Goal: Information Seeking & Learning: Learn about a topic

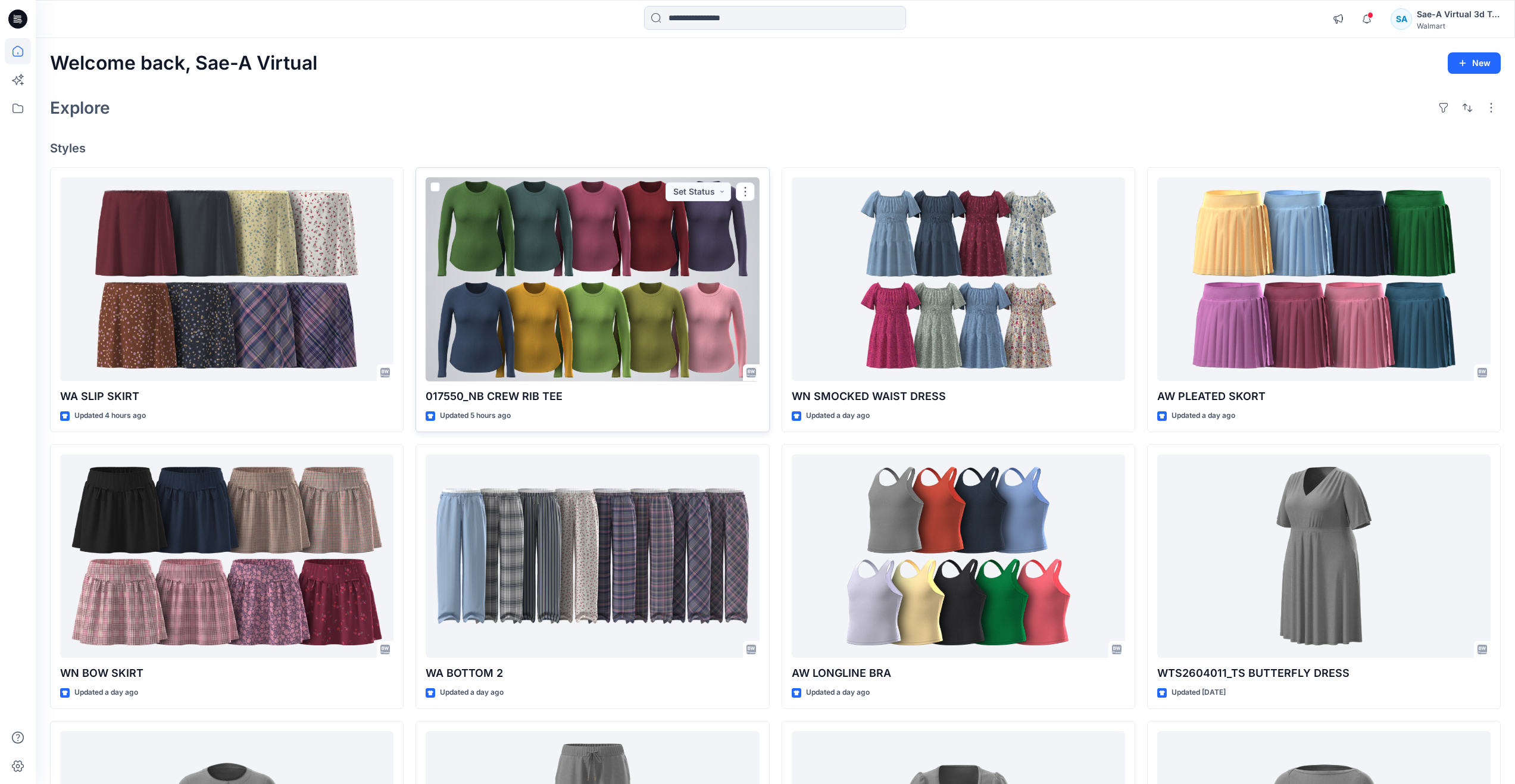
click at [533, 348] on div at bounding box center [592, 280] width 333 height 204
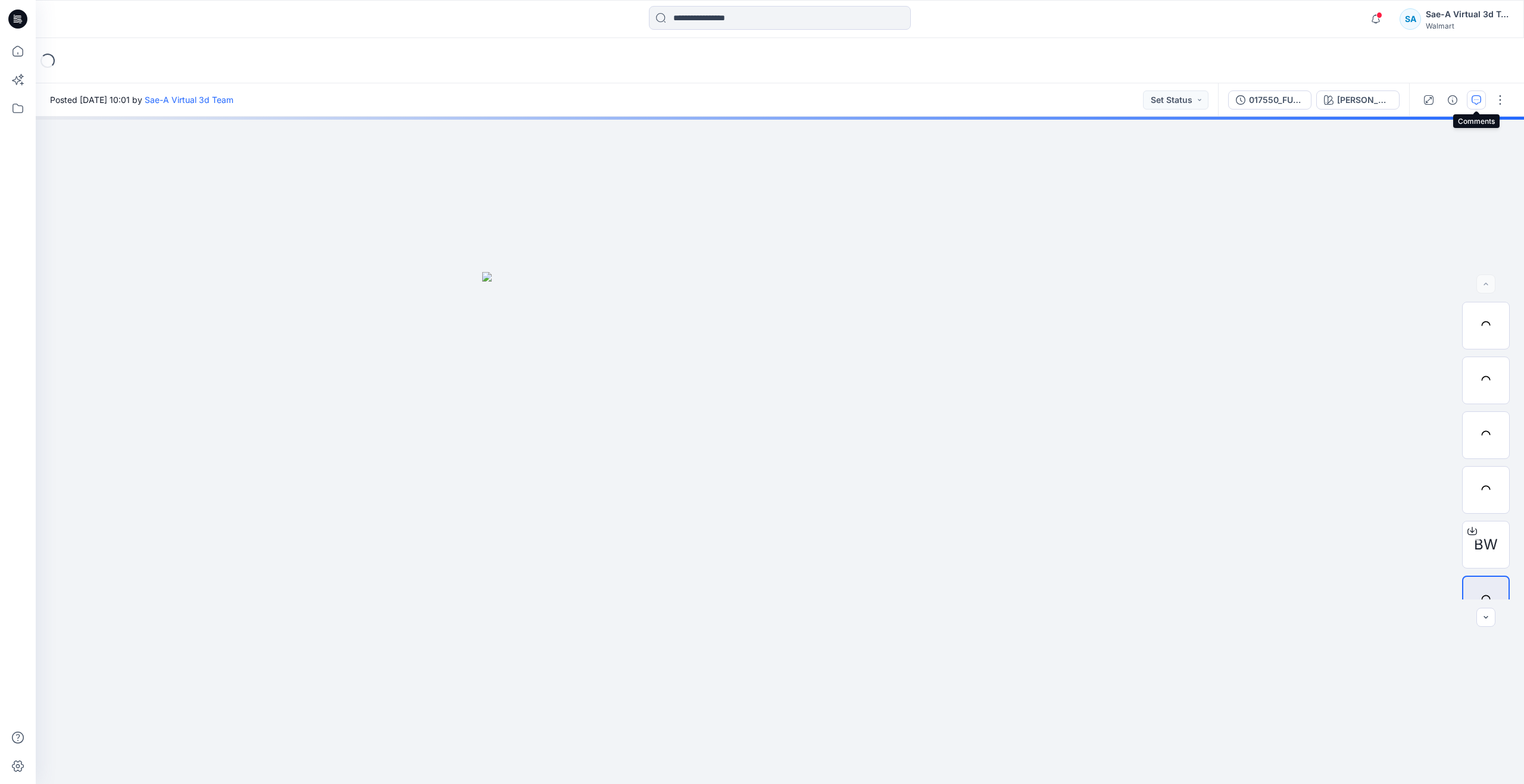
click at [1471, 93] on button "button" at bounding box center [1476, 99] width 19 height 19
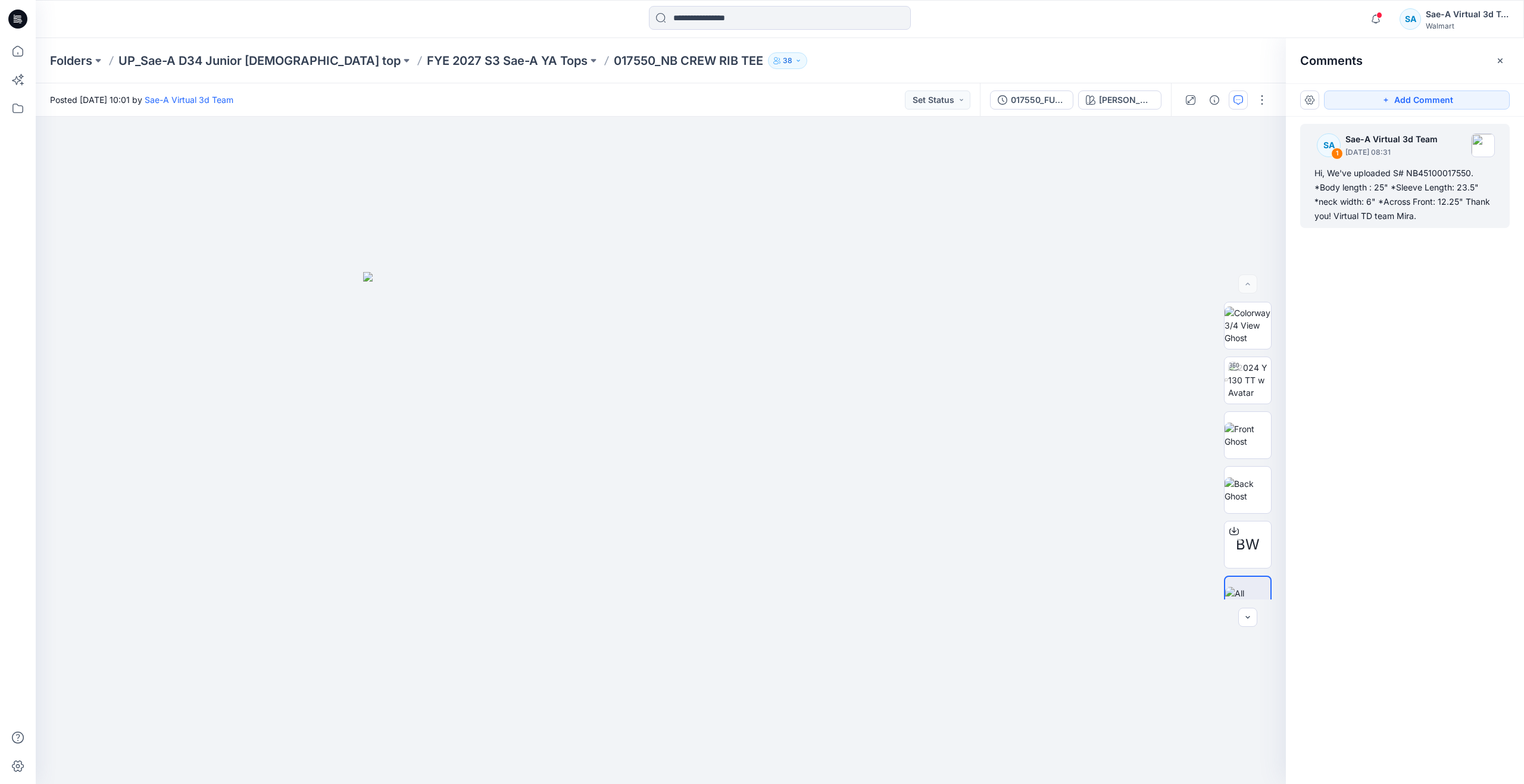
click at [1412, 194] on div "Hi, We've uploaded S# NB45100017550. *Body length : 25" *Sleeve Length: 23.5" *…" at bounding box center [1405, 194] width 181 height 57
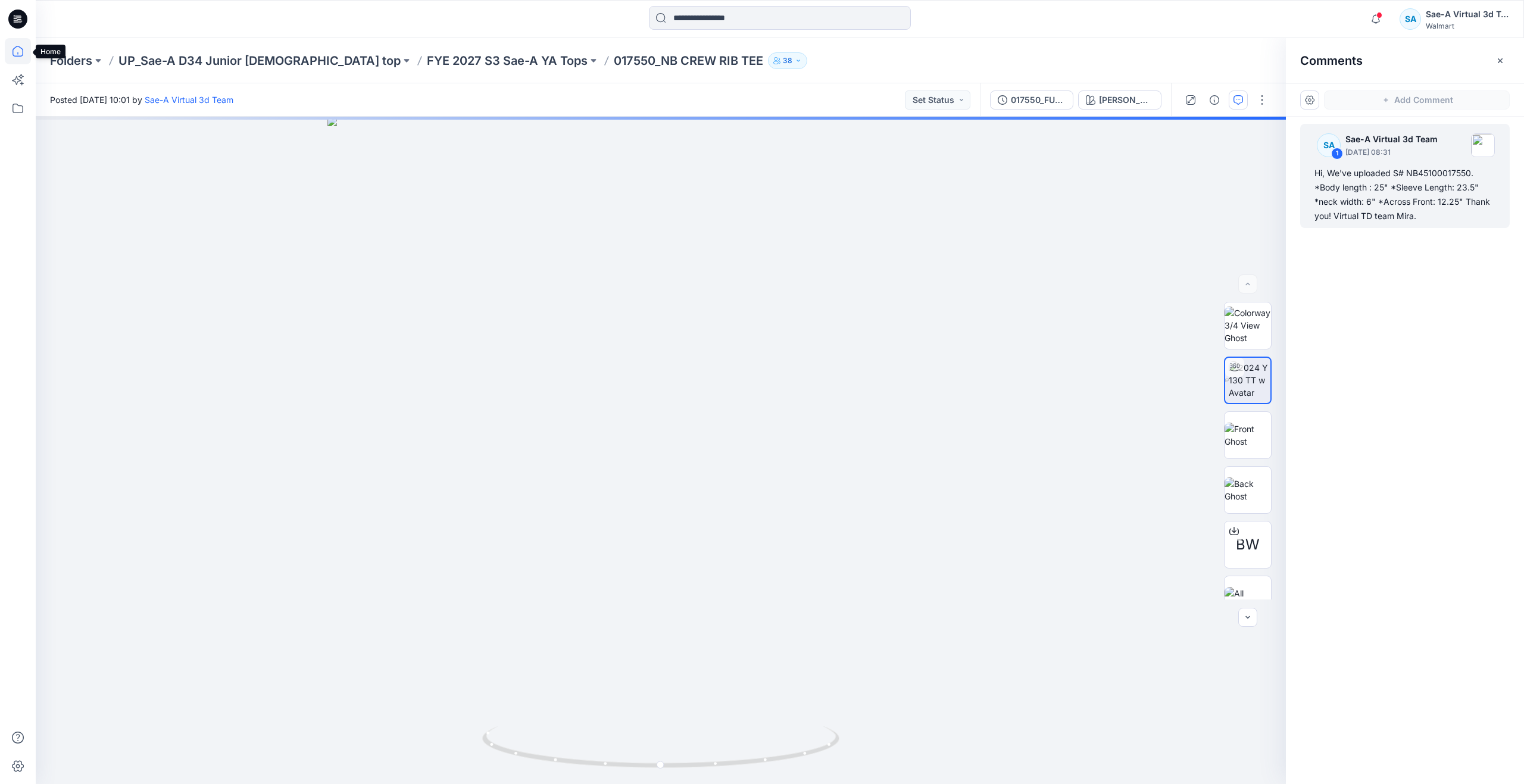
click at [26, 58] on icon at bounding box center [17, 50] width 26 height 26
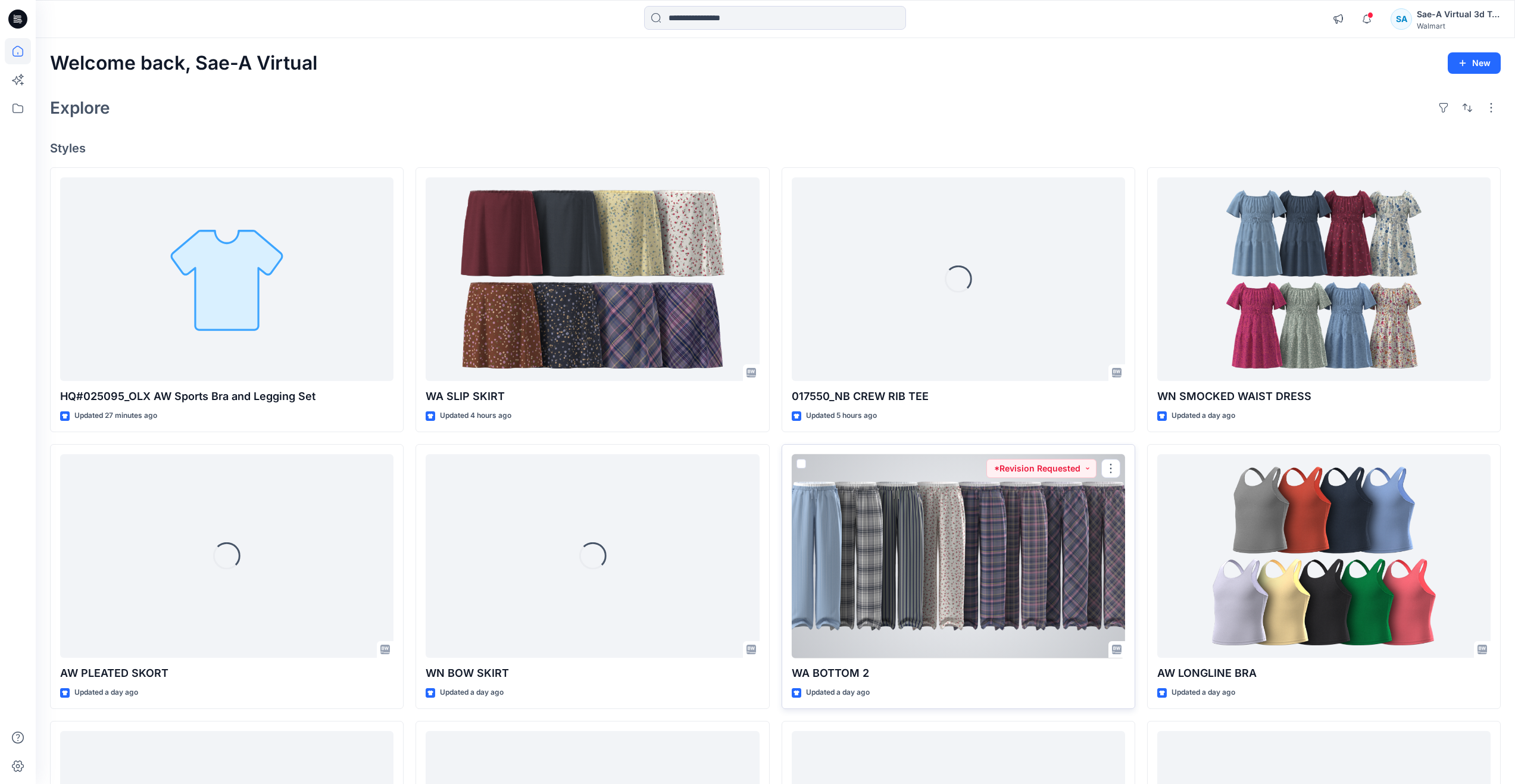
click at [932, 601] on div at bounding box center [959, 556] width 333 height 204
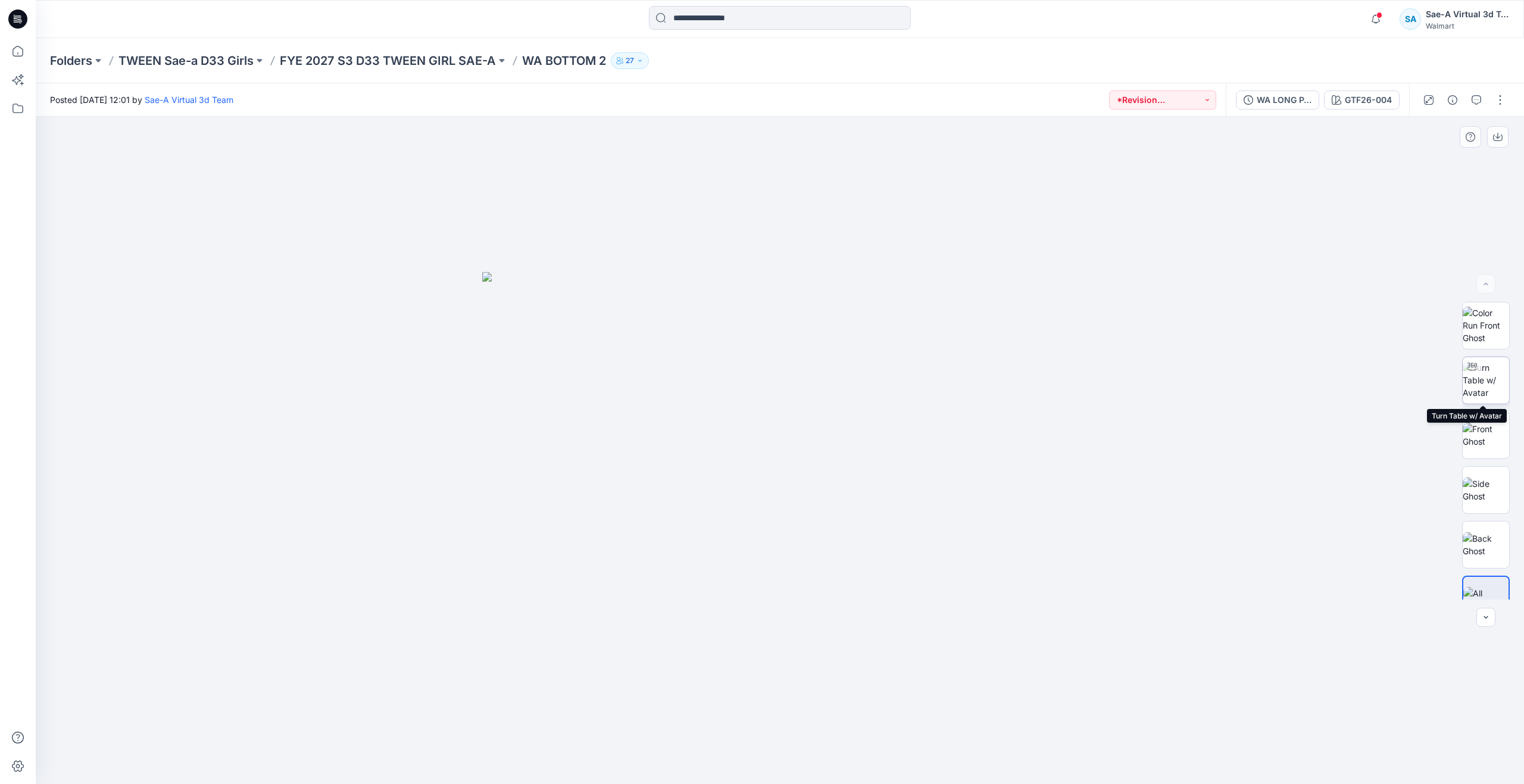
click at [1479, 381] on img at bounding box center [1486, 380] width 46 height 38
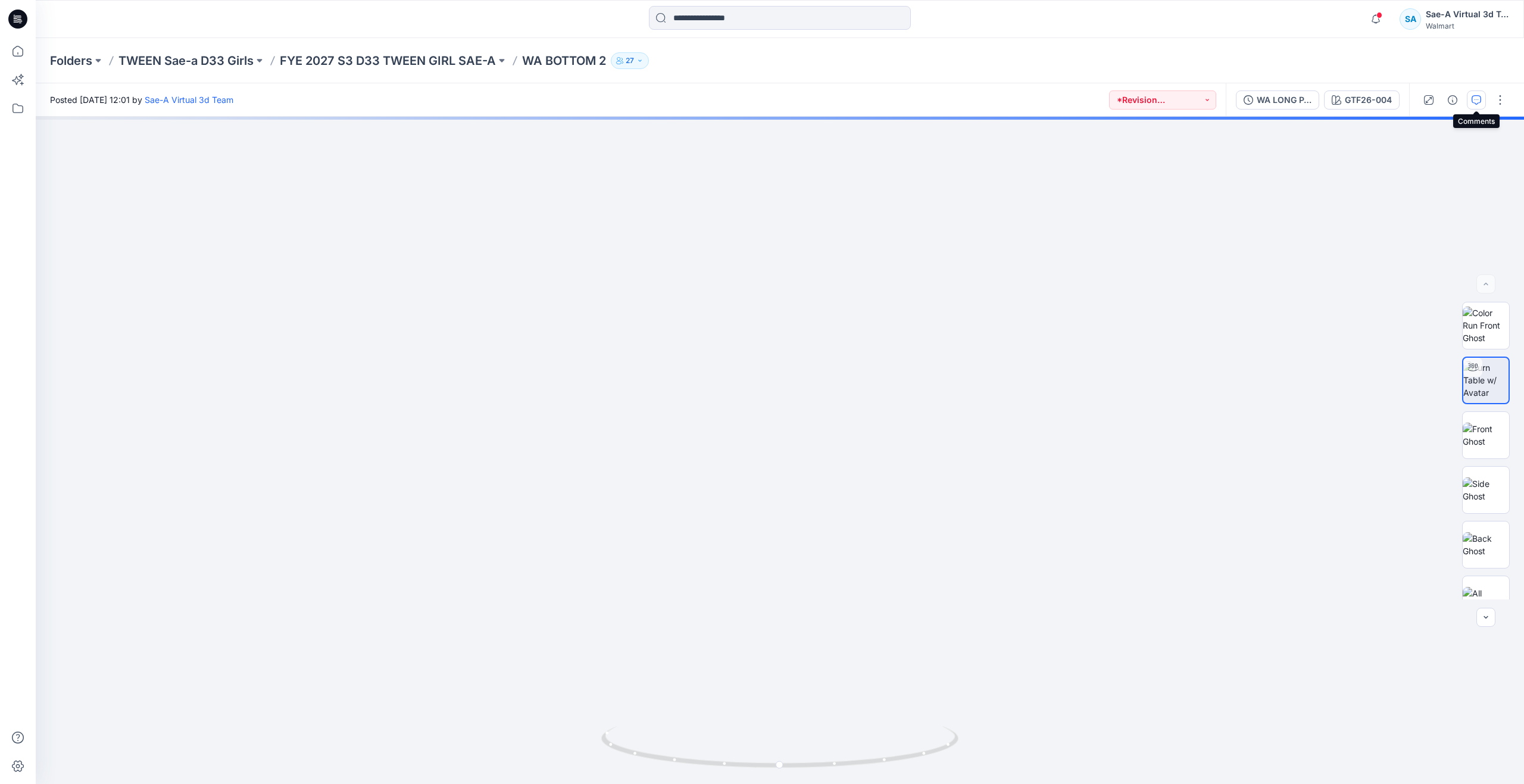
click at [1471, 102] on button "button" at bounding box center [1476, 99] width 19 height 19
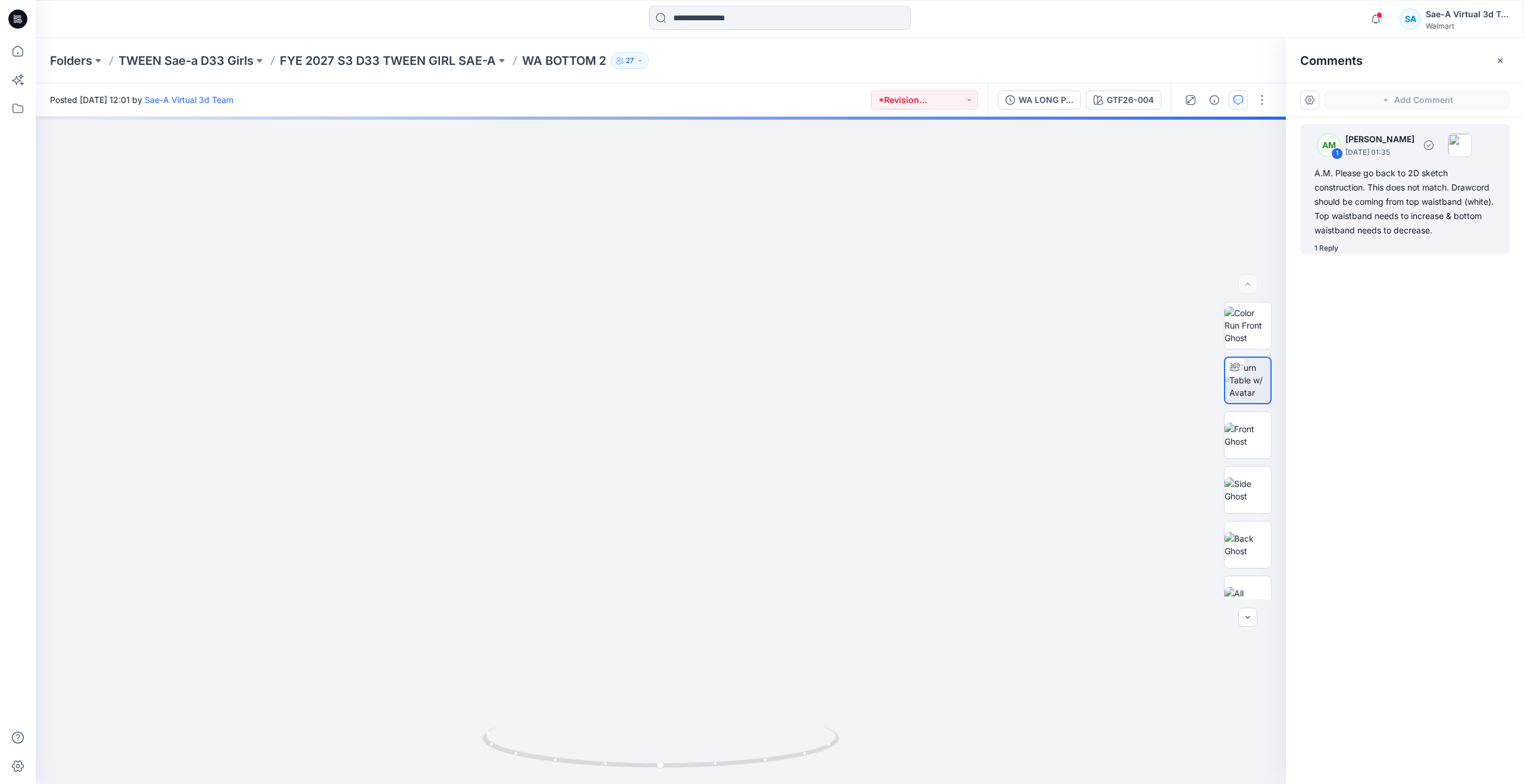
click at [1332, 245] on div "1 Reply" at bounding box center [1327, 248] width 24 height 12
click at [1328, 248] on div "1 Reply" at bounding box center [1327, 248] width 24 height 12
click at [1327, 248] on div "1 Reply" at bounding box center [1327, 248] width 24 height 12
click at [1323, 250] on div "1 Reply" at bounding box center [1327, 248] width 24 height 12
click at [1336, 248] on div "1 Reply" at bounding box center [1327, 248] width 24 height 12
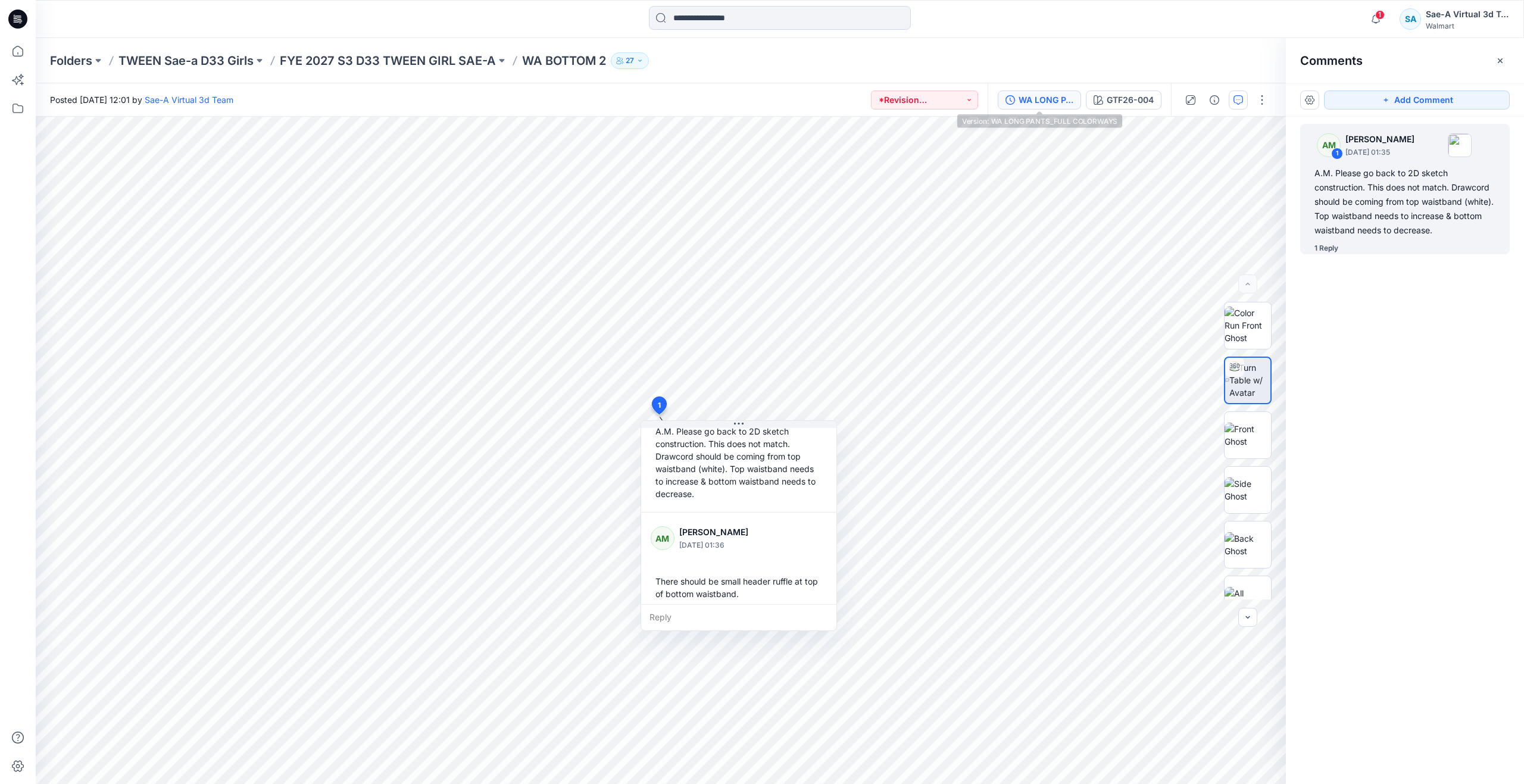
click at [1066, 97] on div "WA LONG PANTS_FULL COLORWAYS" at bounding box center [1046, 100] width 55 height 13
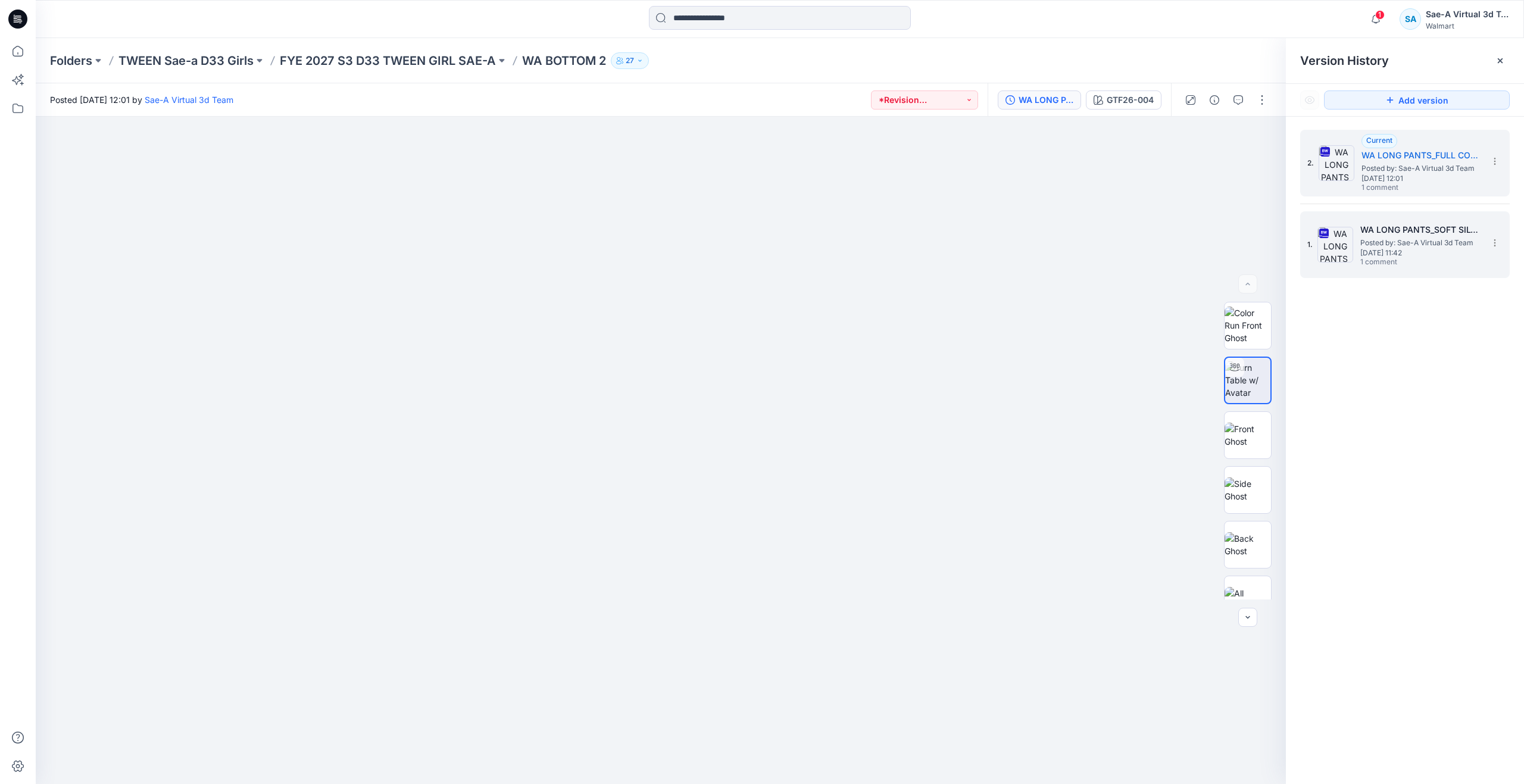
click at [1371, 226] on h5 "WA LONG PANTS_SOFT SILVER" at bounding box center [1420, 229] width 119 height 14
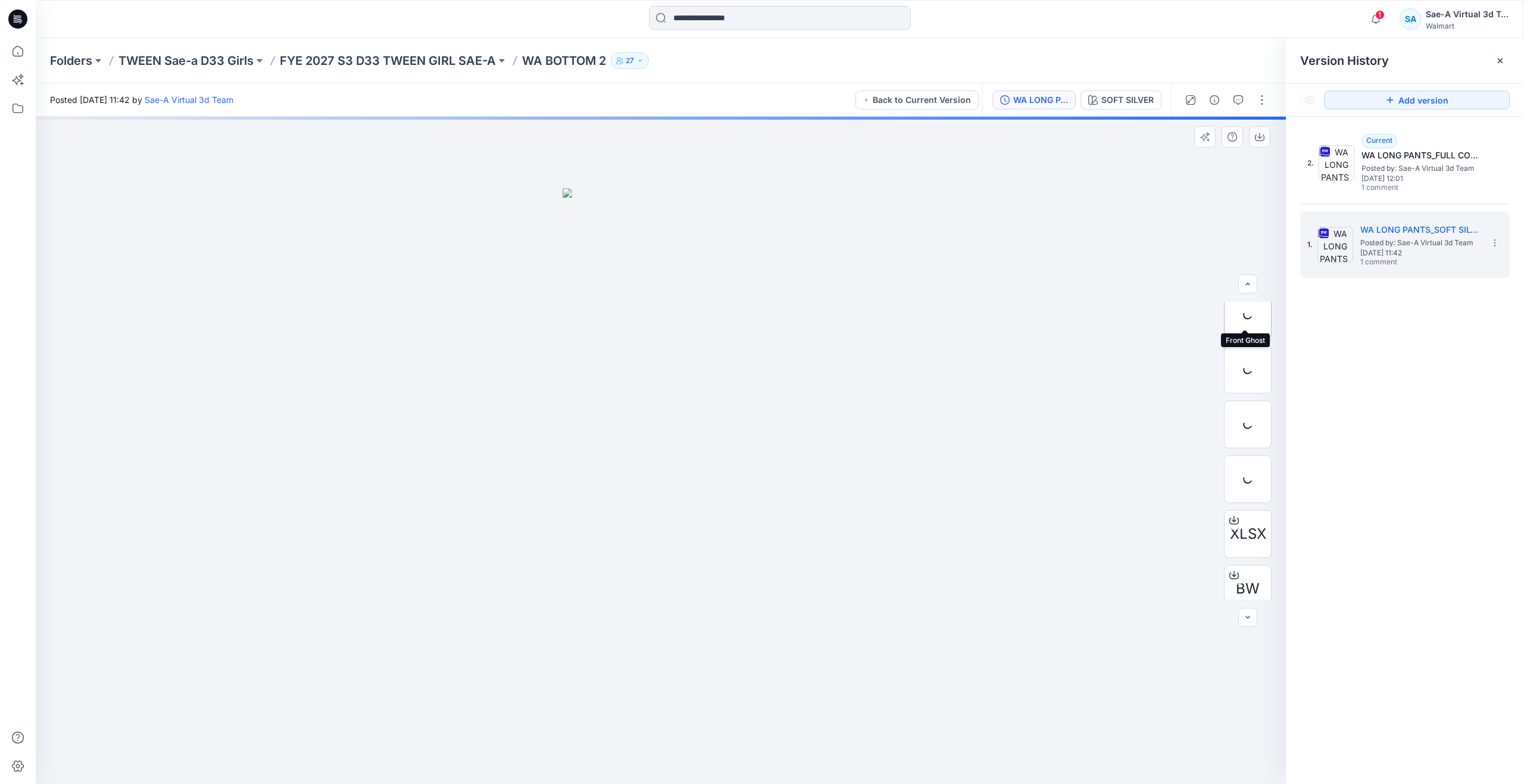
scroll to position [134, 0]
click at [1236, 463] on img at bounding box center [1248, 466] width 36 height 13
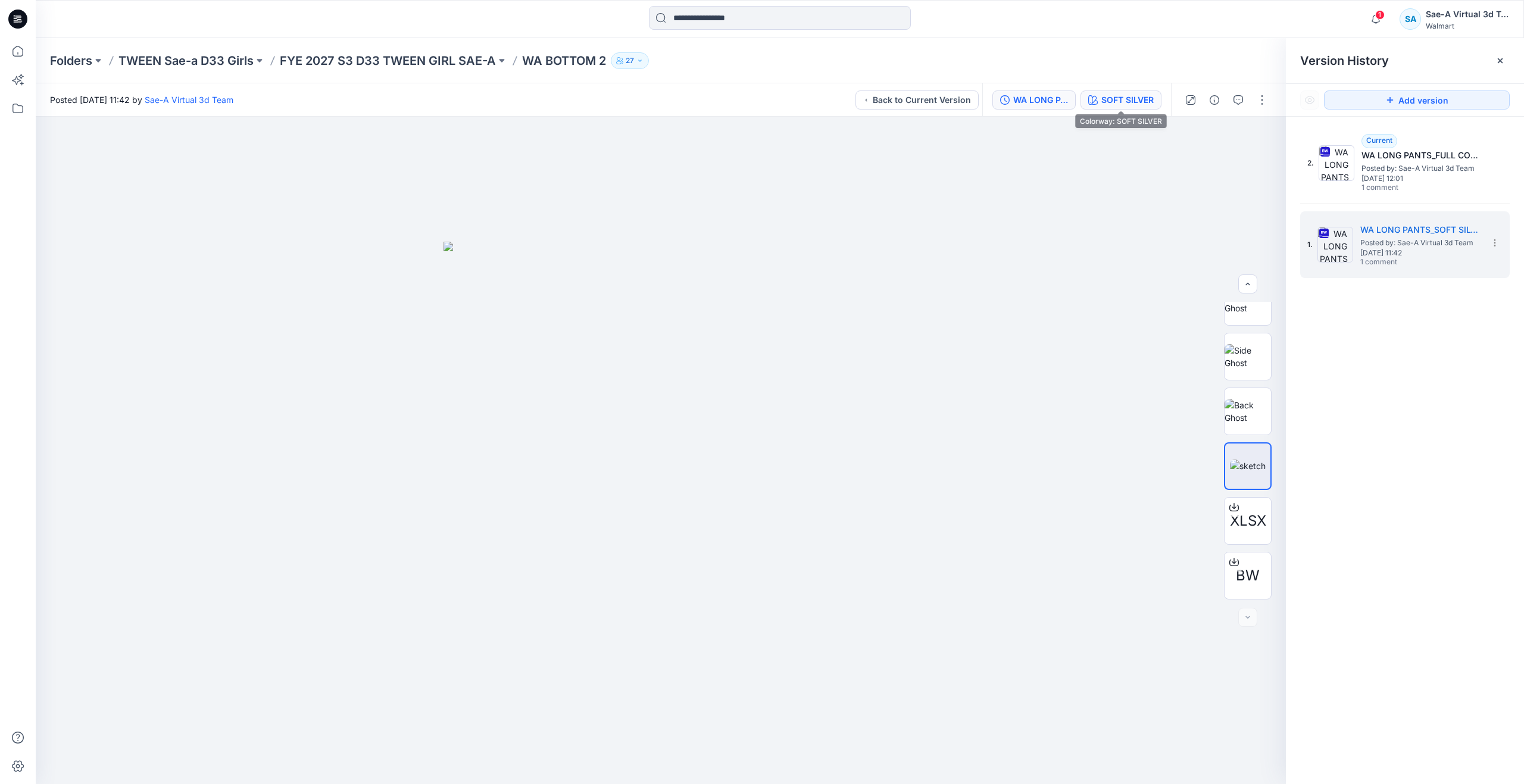
click at [1138, 99] on div "SOFT SILVER" at bounding box center [1127, 100] width 52 height 13
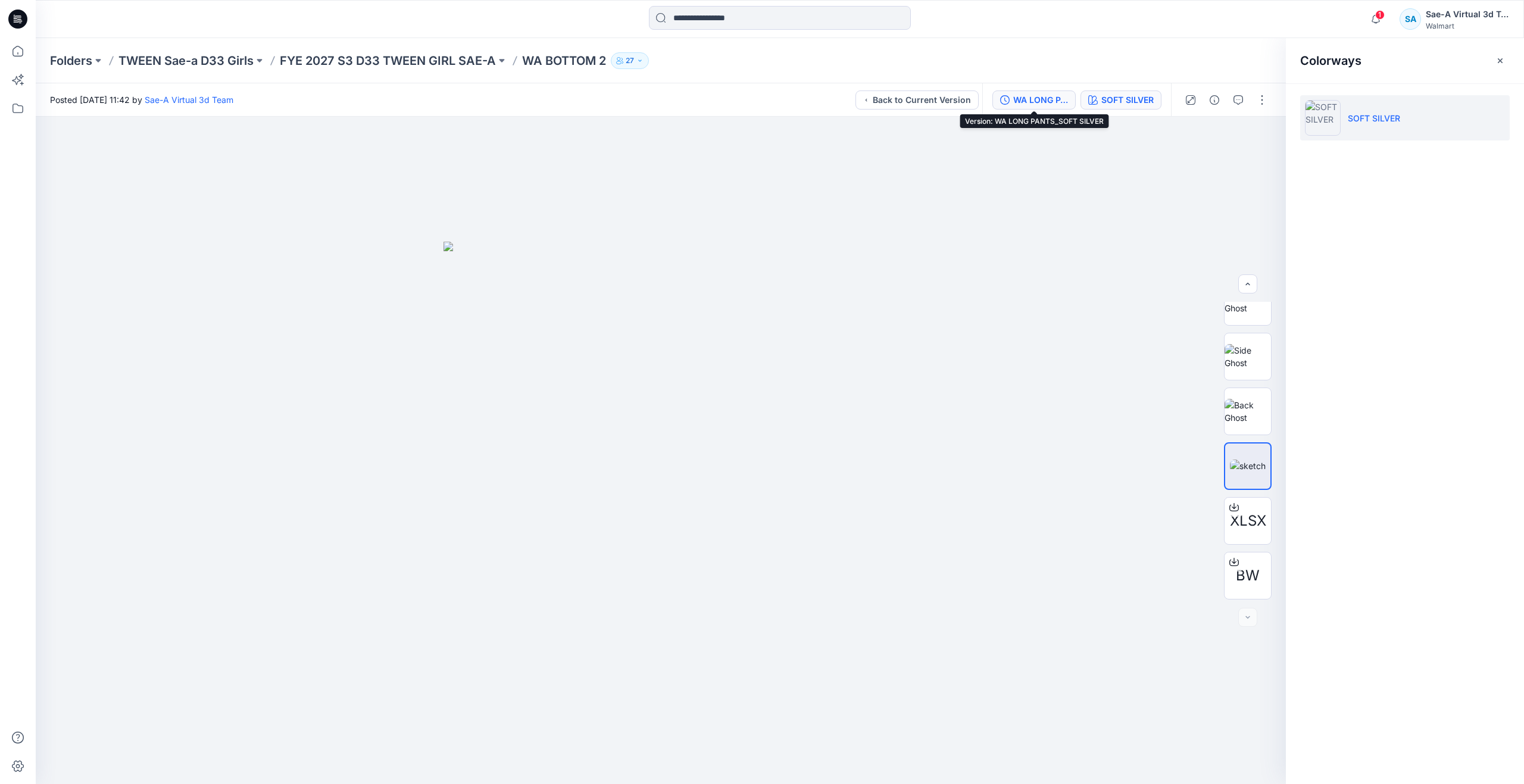
click at [1013, 96] on div "WA LONG PANTS_SOFT SILVER" at bounding box center [1040, 100] width 55 height 13
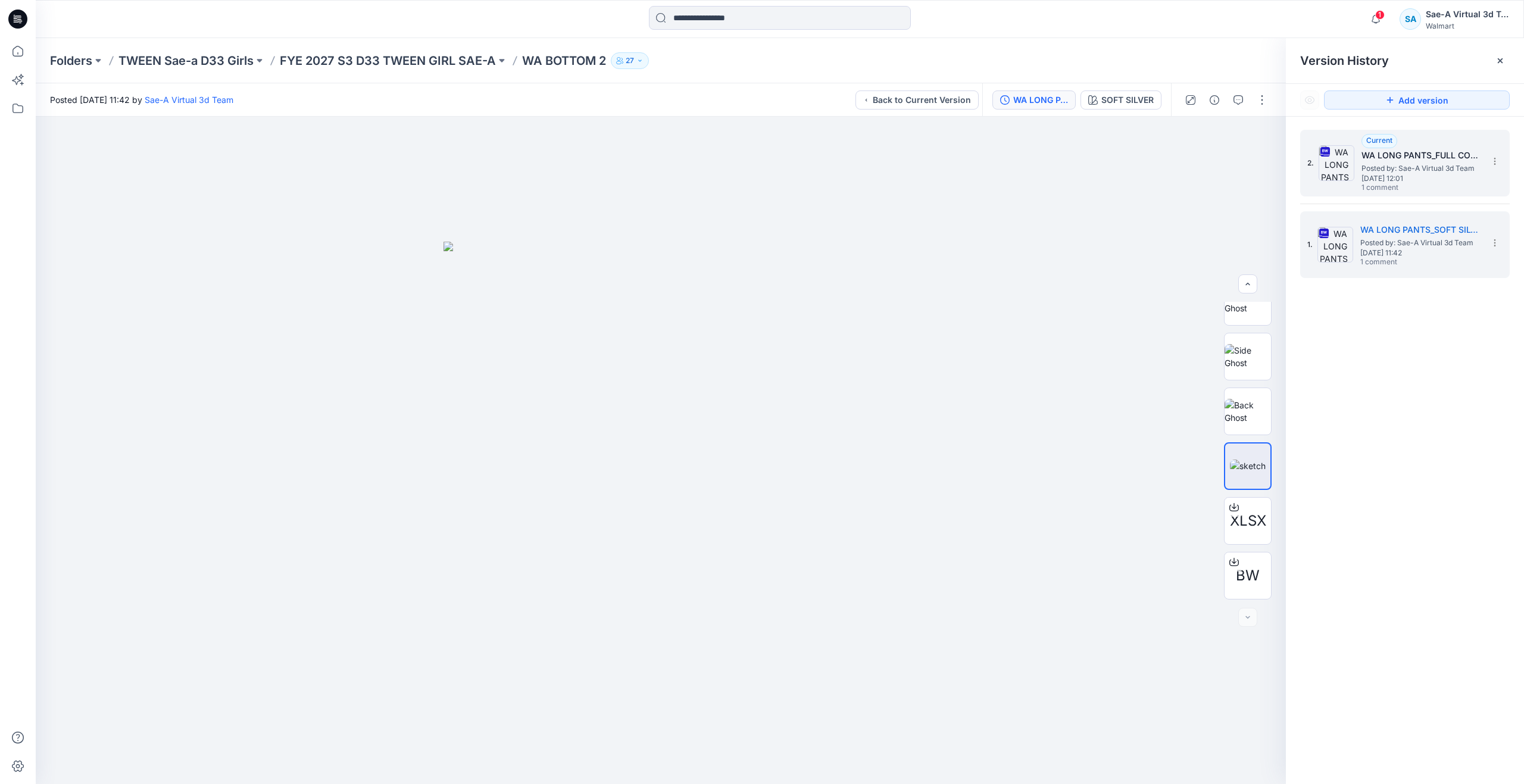
click at [1436, 177] on span "[DATE] 12:01" at bounding box center [1421, 178] width 119 height 8
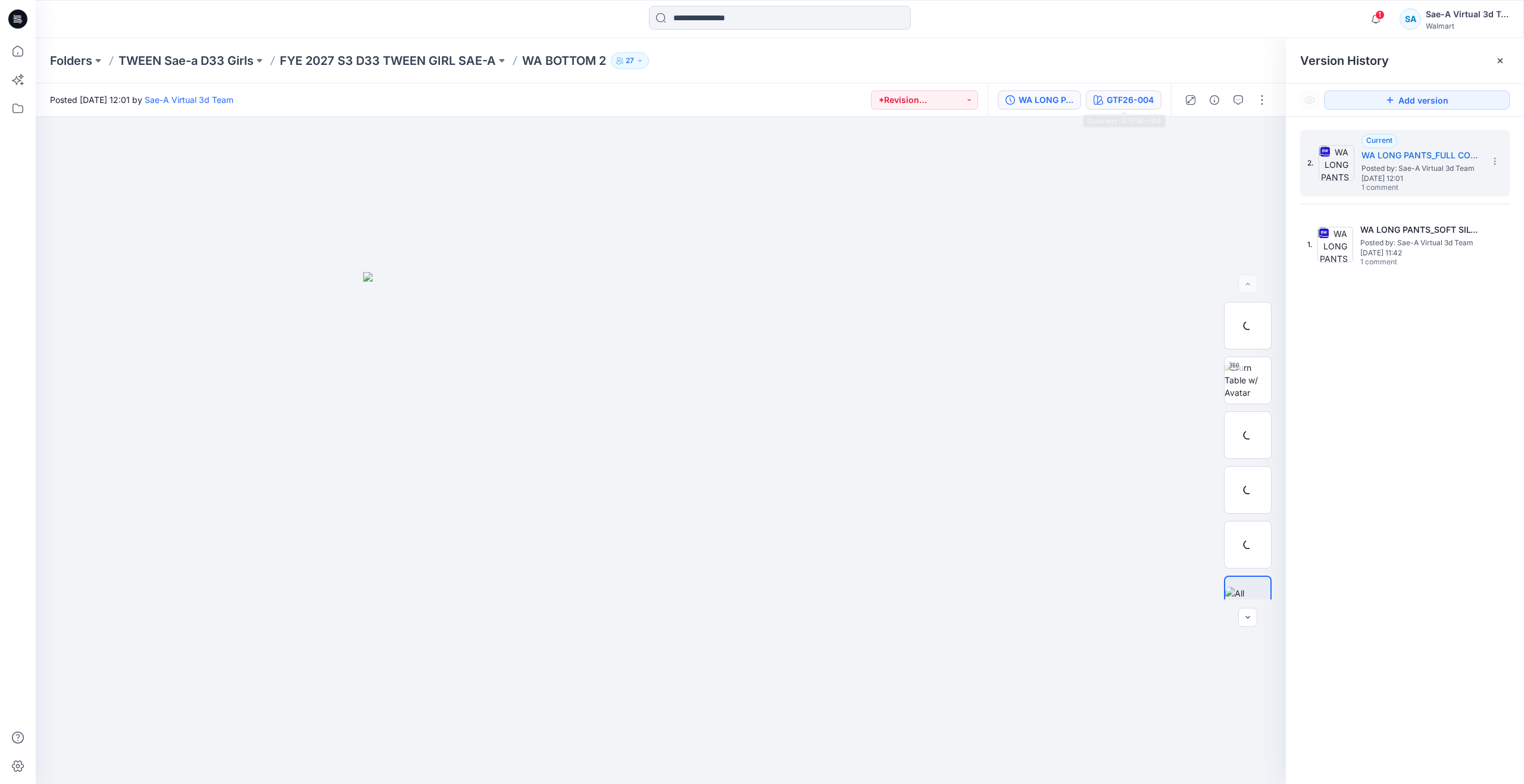
click at [1124, 98] on div "GTF26-004" at bounding box center [1130, 100] width 47 height 13
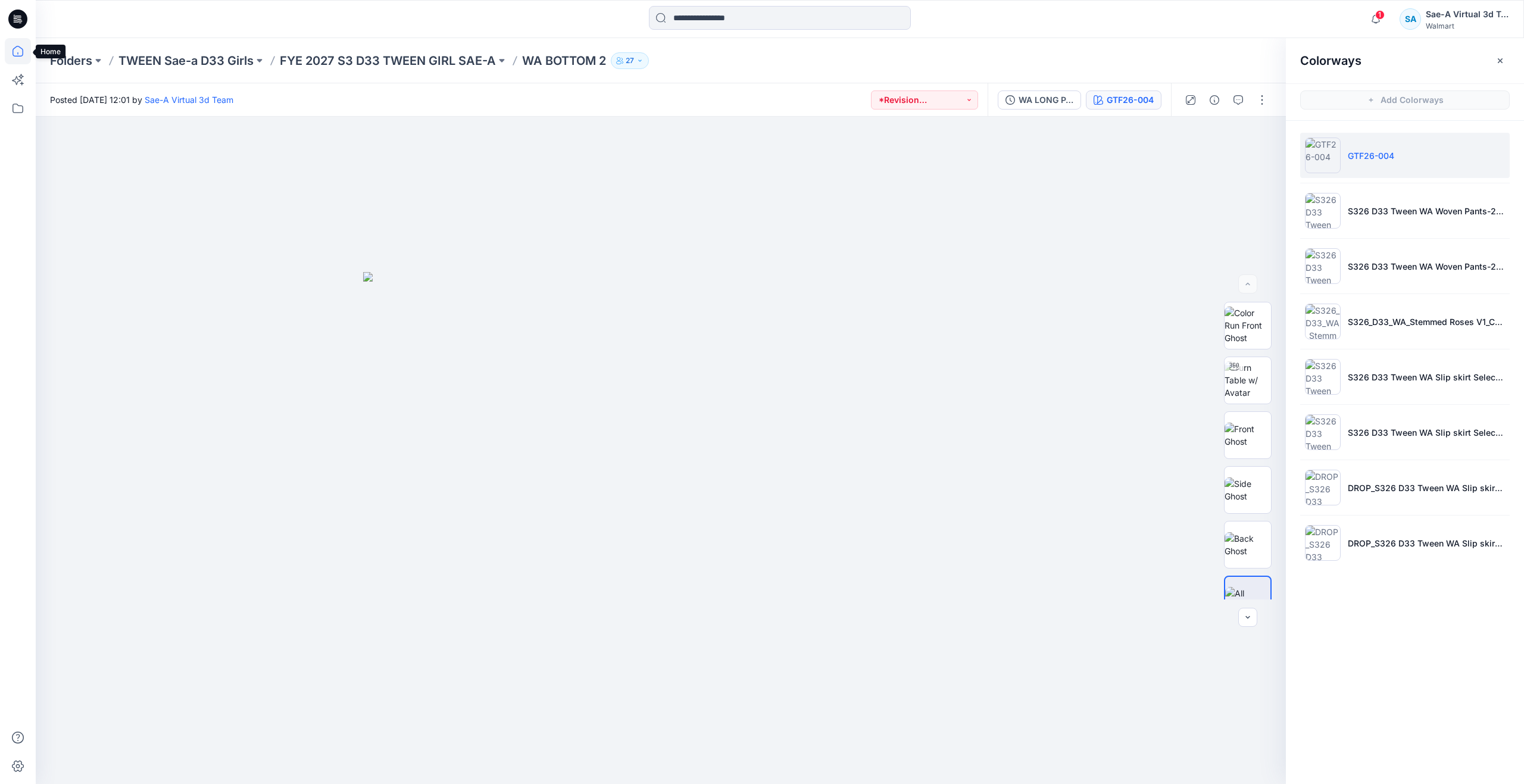
click at [12, 47] on icon at bounding box center [17, 50] width 26 height 26
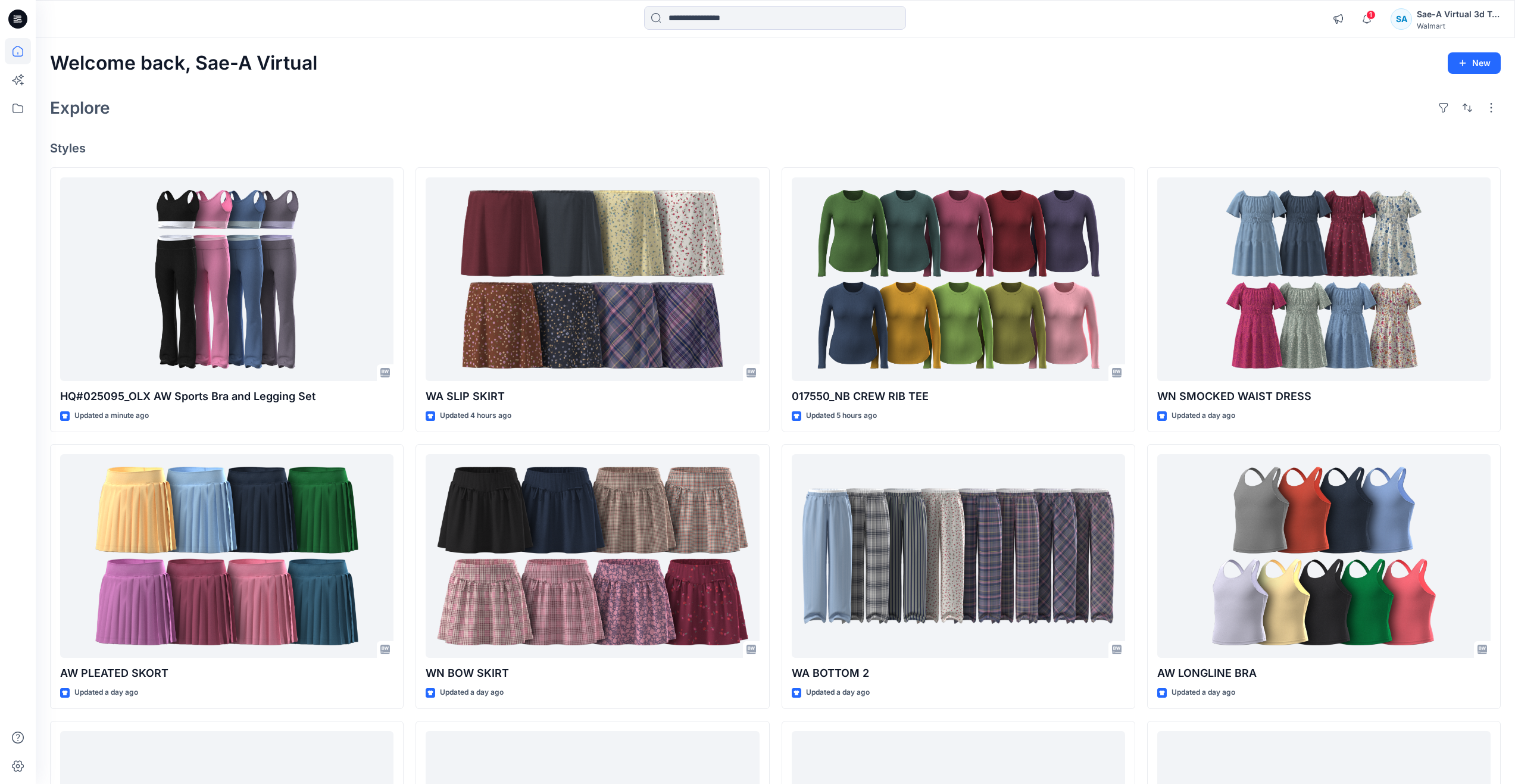
click at [1142, 636] on div "HQ#025095_OLX AW Sports Bra and Legging Set Updated a minute ago AW PLEATED SKO…" at bounding box center [775, 576] width 1451 height 819
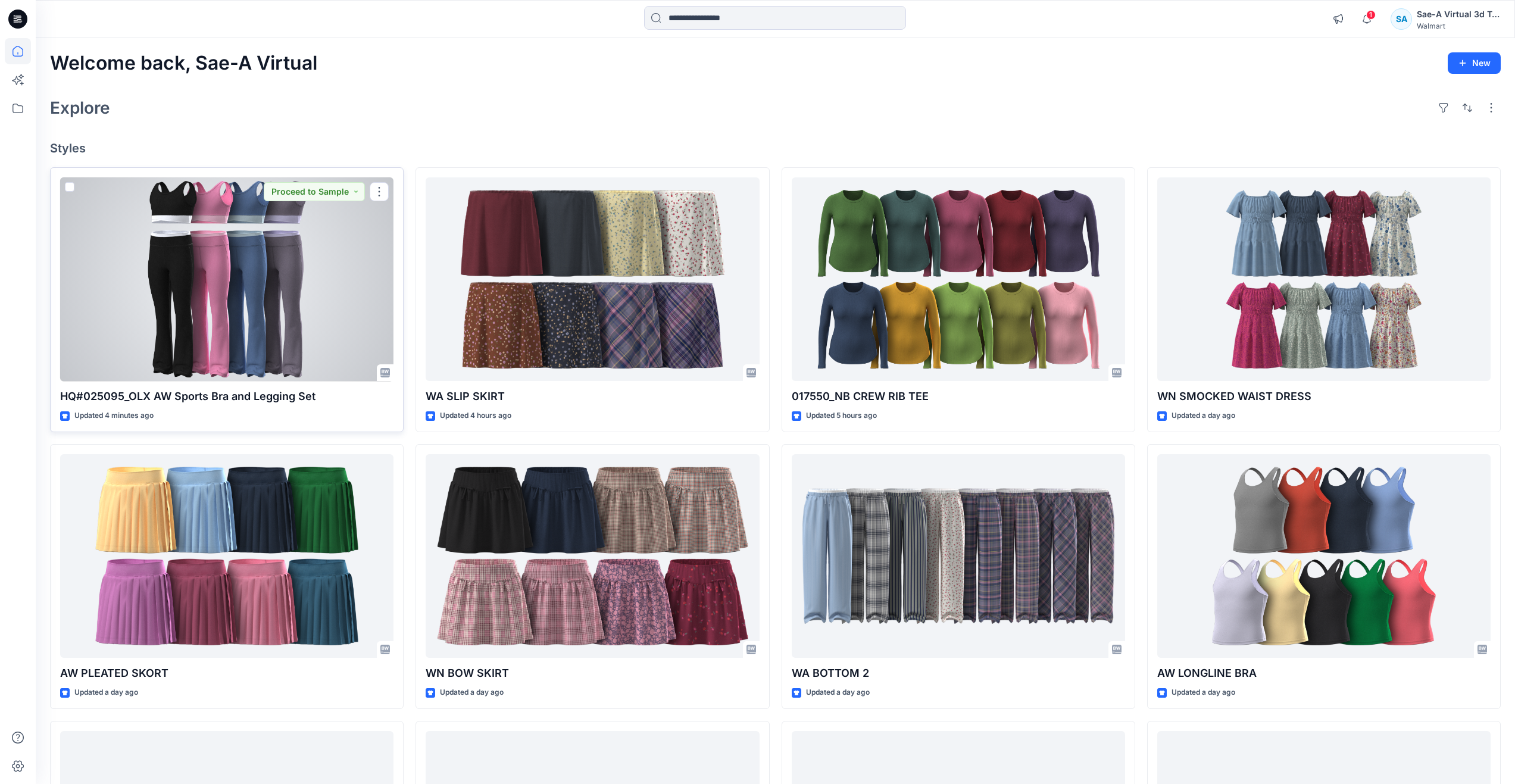
click at [246, 308] on div at bounding box center [227, 280] width 333 height 204
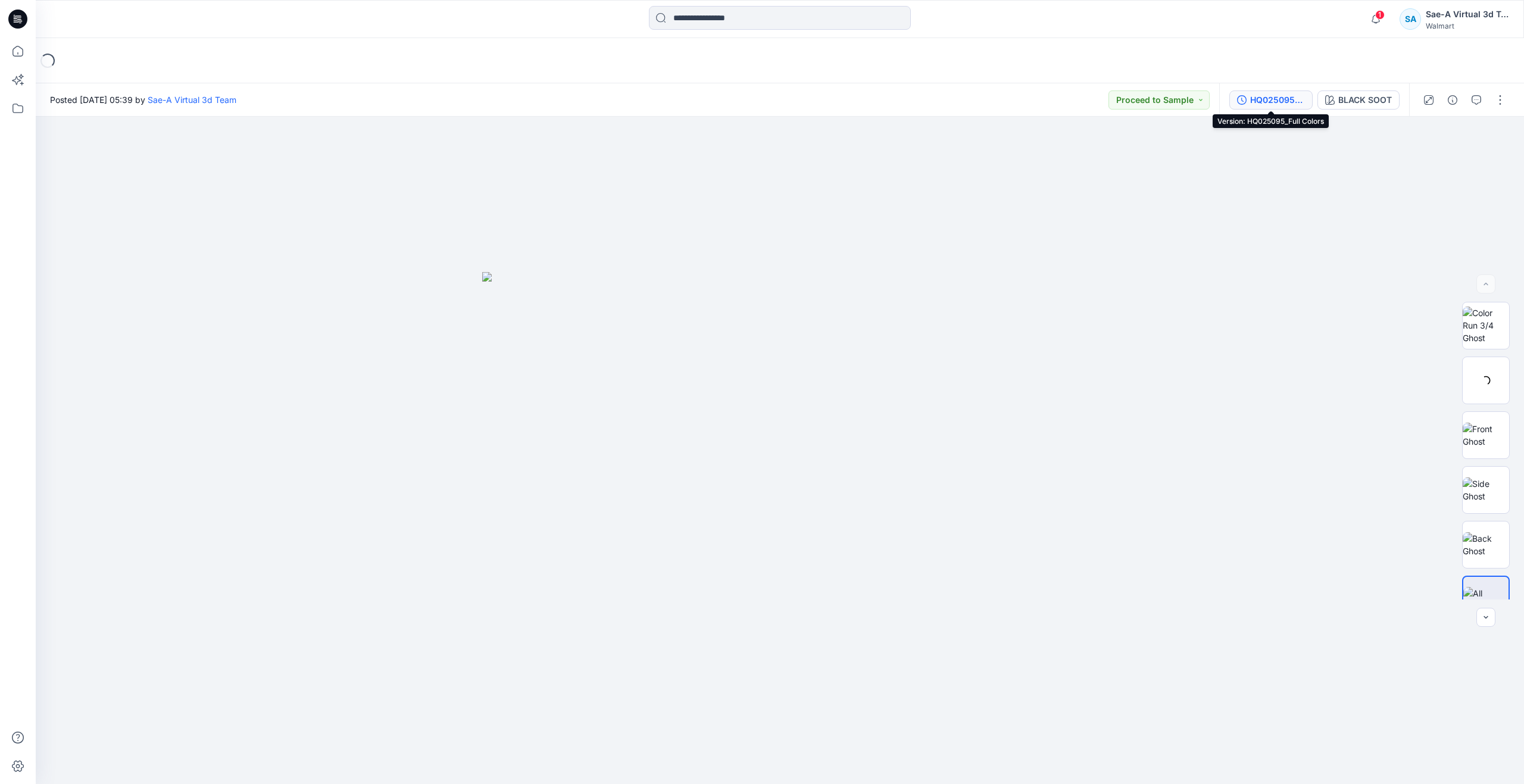
click at [1283, 100] on div "HQ025095_Full Colors" at bounding box center [1278, 100] width 55 height 13
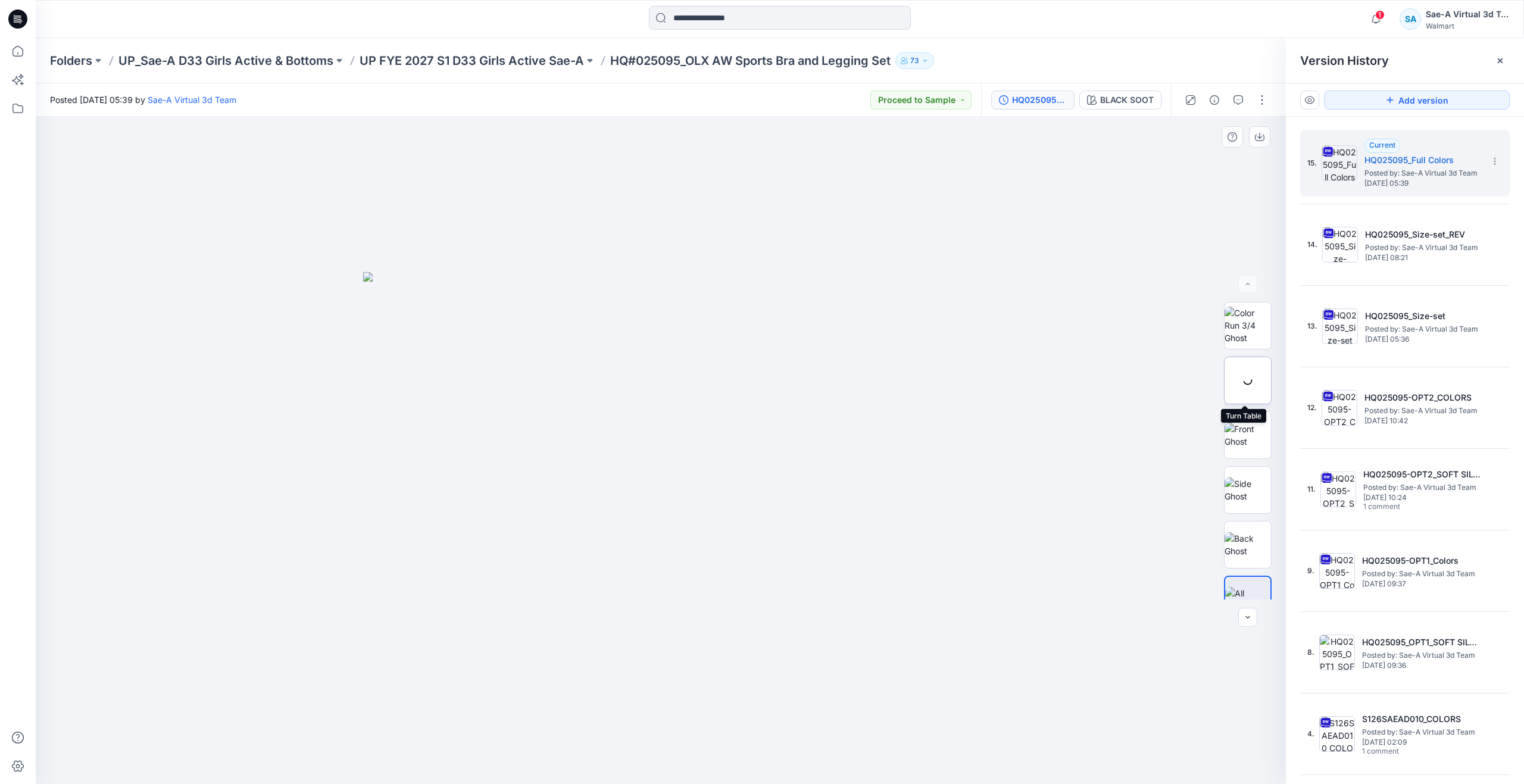
click at [1243, 387] on div at bounding box center [1248, 380] width 48 height 48
drag, startPoint x: 656, startPoint y: 764, endPoint x: -24, endPoint y: 629, distance: 693.3
click at [0, 629] on html "1 Notifications Your style 017550_NB CREW RIB TEE has been updated with 017550_…" at bounding box center [762, 392] width 1524 height 784
drag, startPoint x: 683, startPoint y: 769, endPoint x: 784, endPoint y: 692, distance: 127.0
click at [784, 692] on div at bounding box center [661, 450] width 1250 height 667
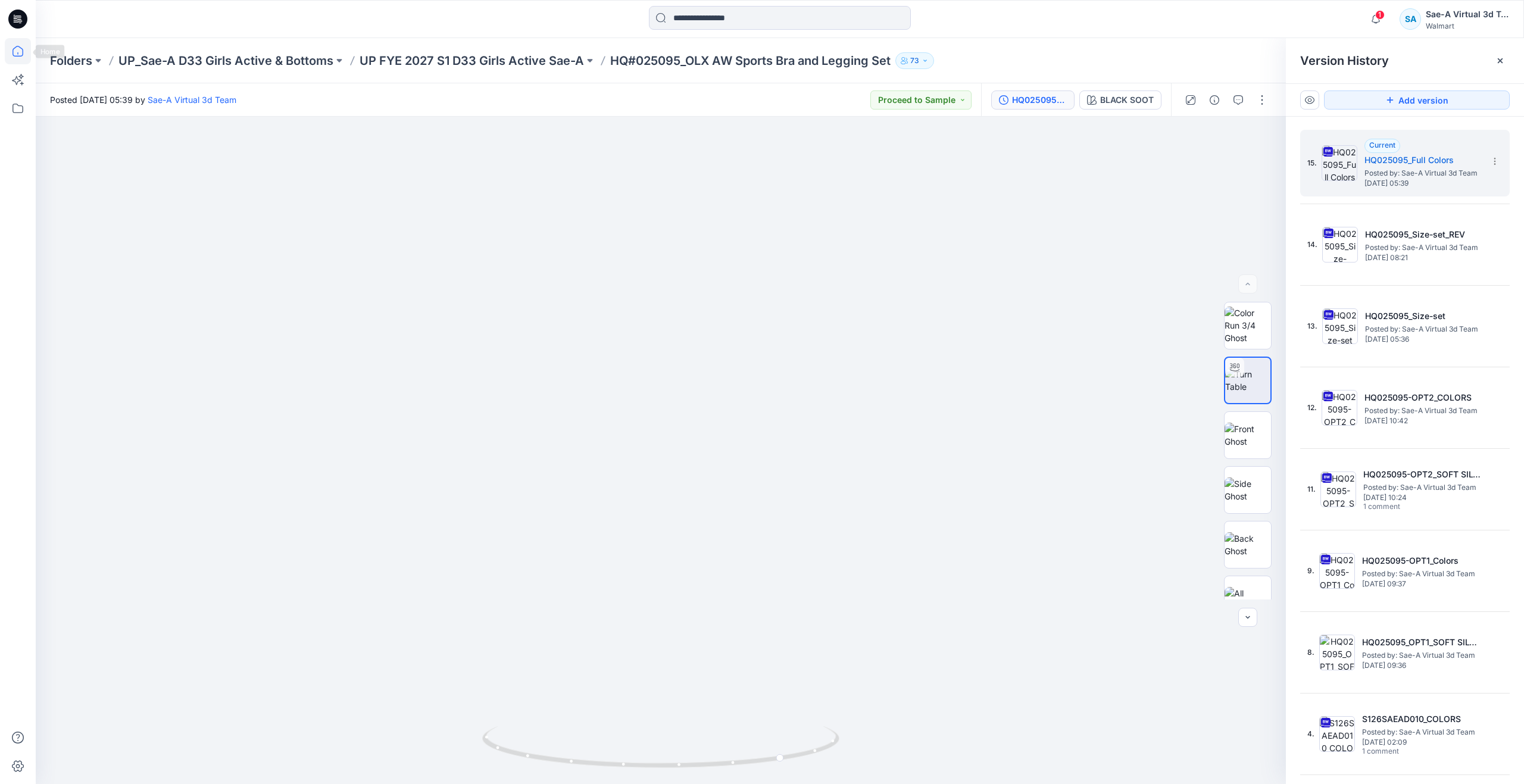
click at [22, 55] on icon at bounding box center [17, 51] width 10 height 10
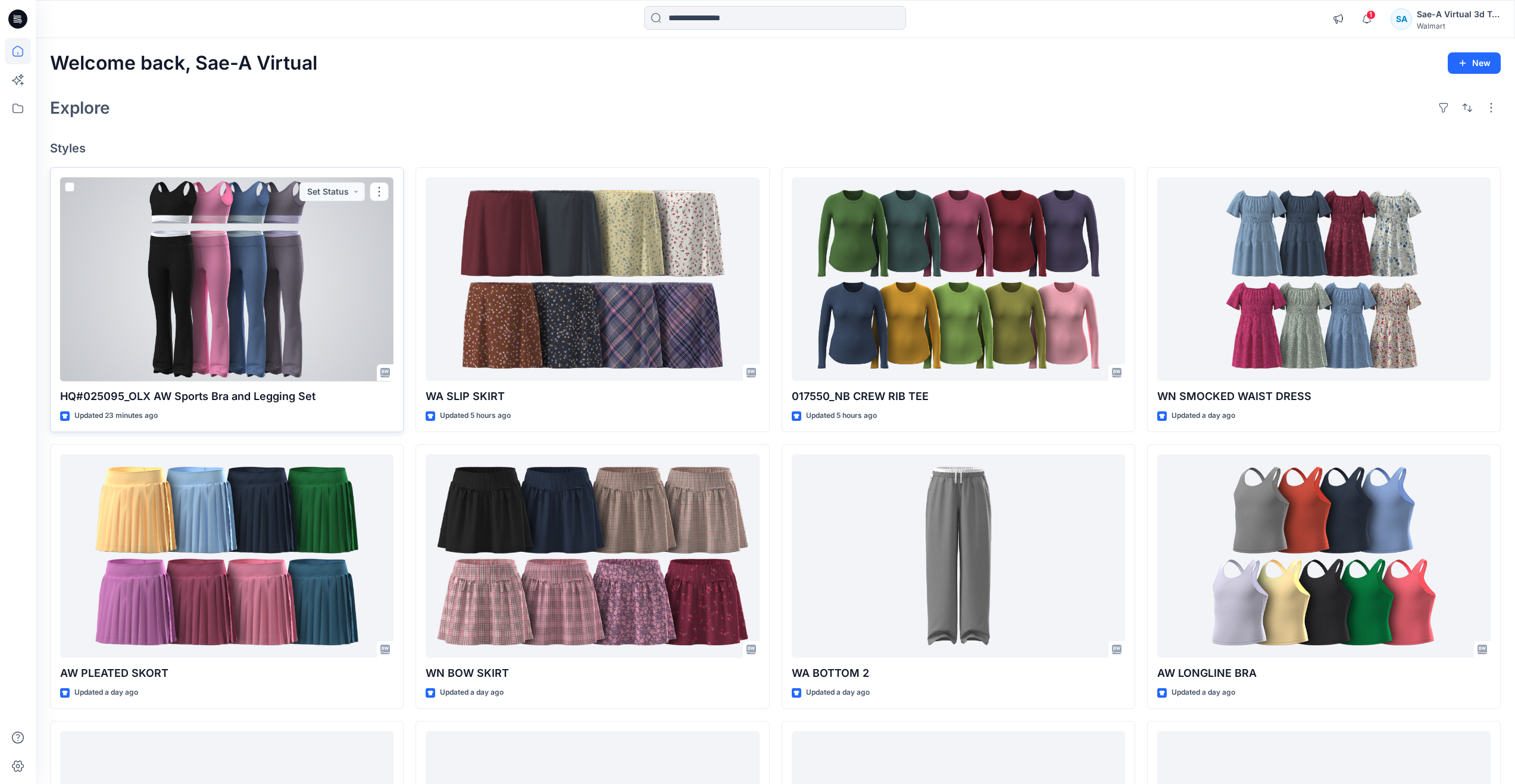
click at [200, 285] on div at bounding box center [227, 280] width 333 height 204
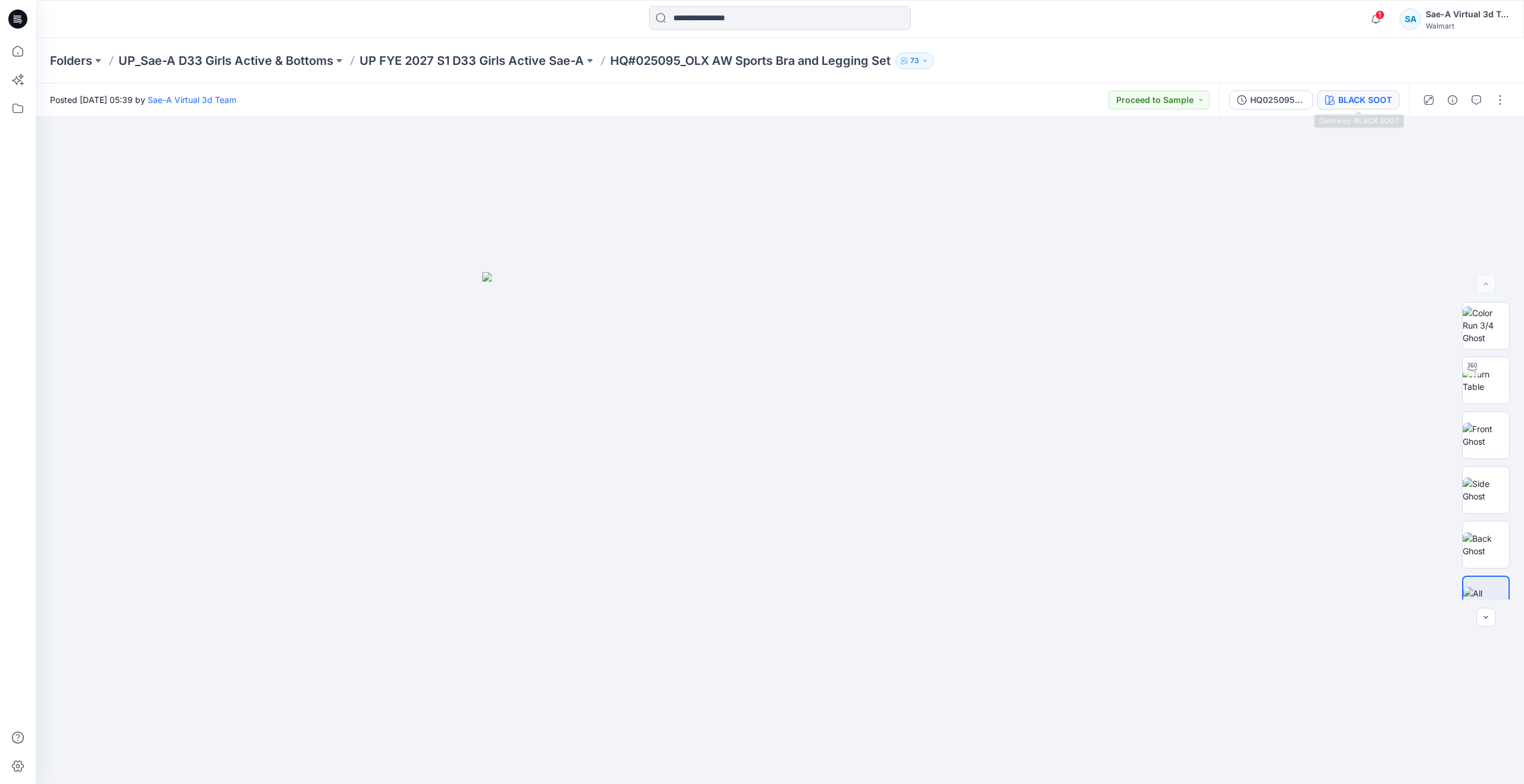
click at [1363, 95] on div "BLACK SOOT" at bounding box center [1365, 100] width 54 height 13
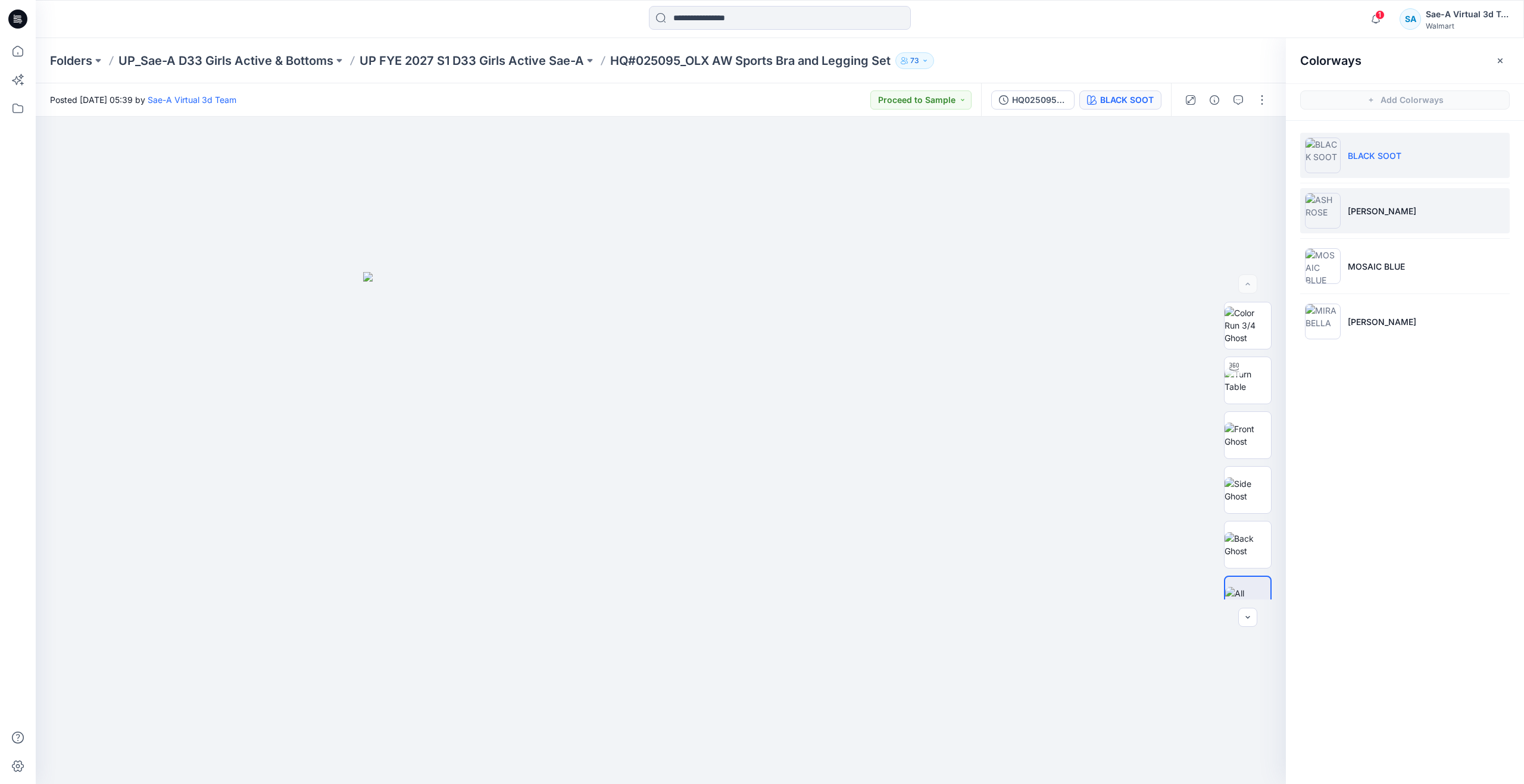
click at [1374, 208] on p "[PERSON_NAME]" at bounding box center [1382, 211] width 69 height 13
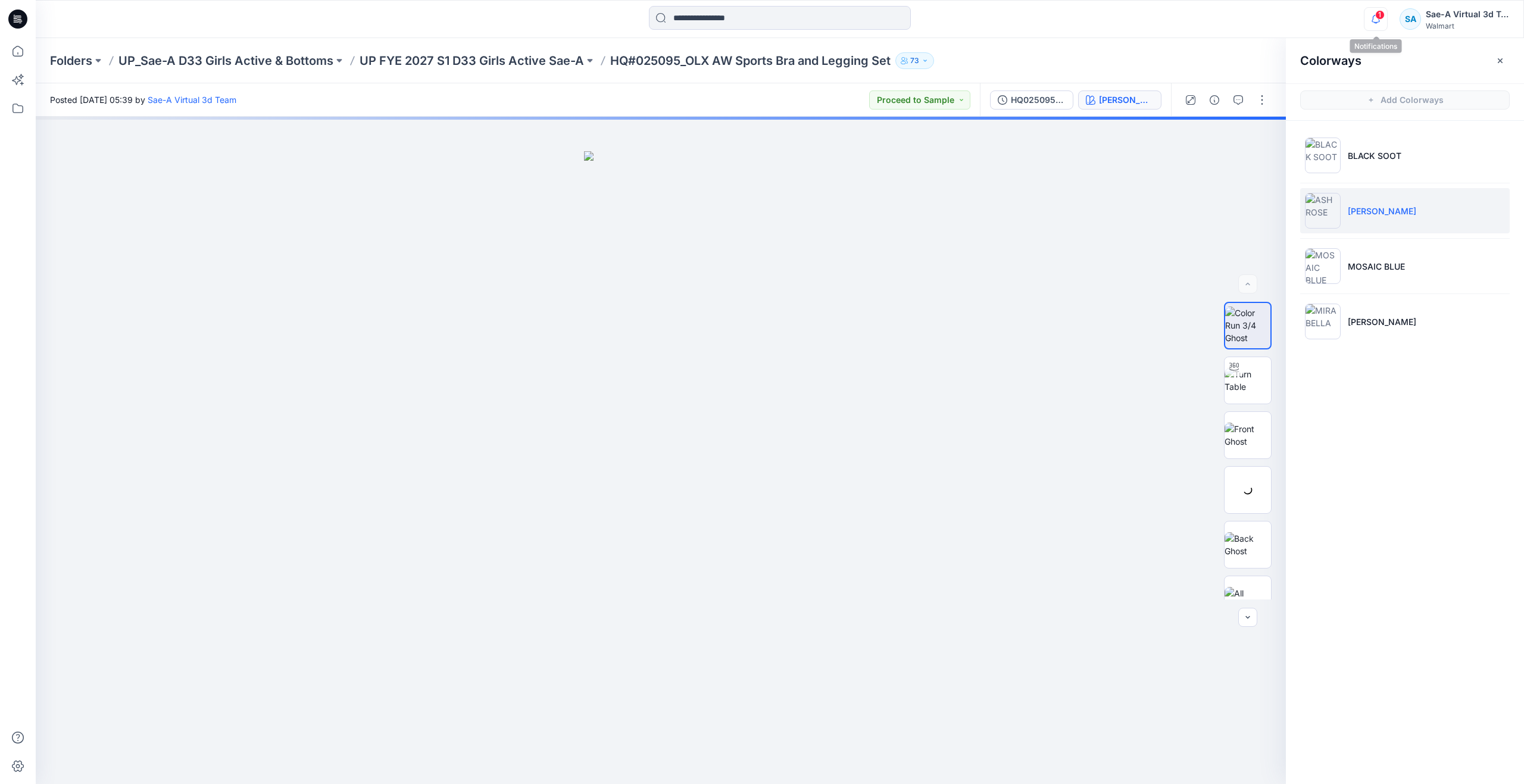
click at [1369, 16] on icon "button" at bounding box center [1376, 19] width 22 height 24
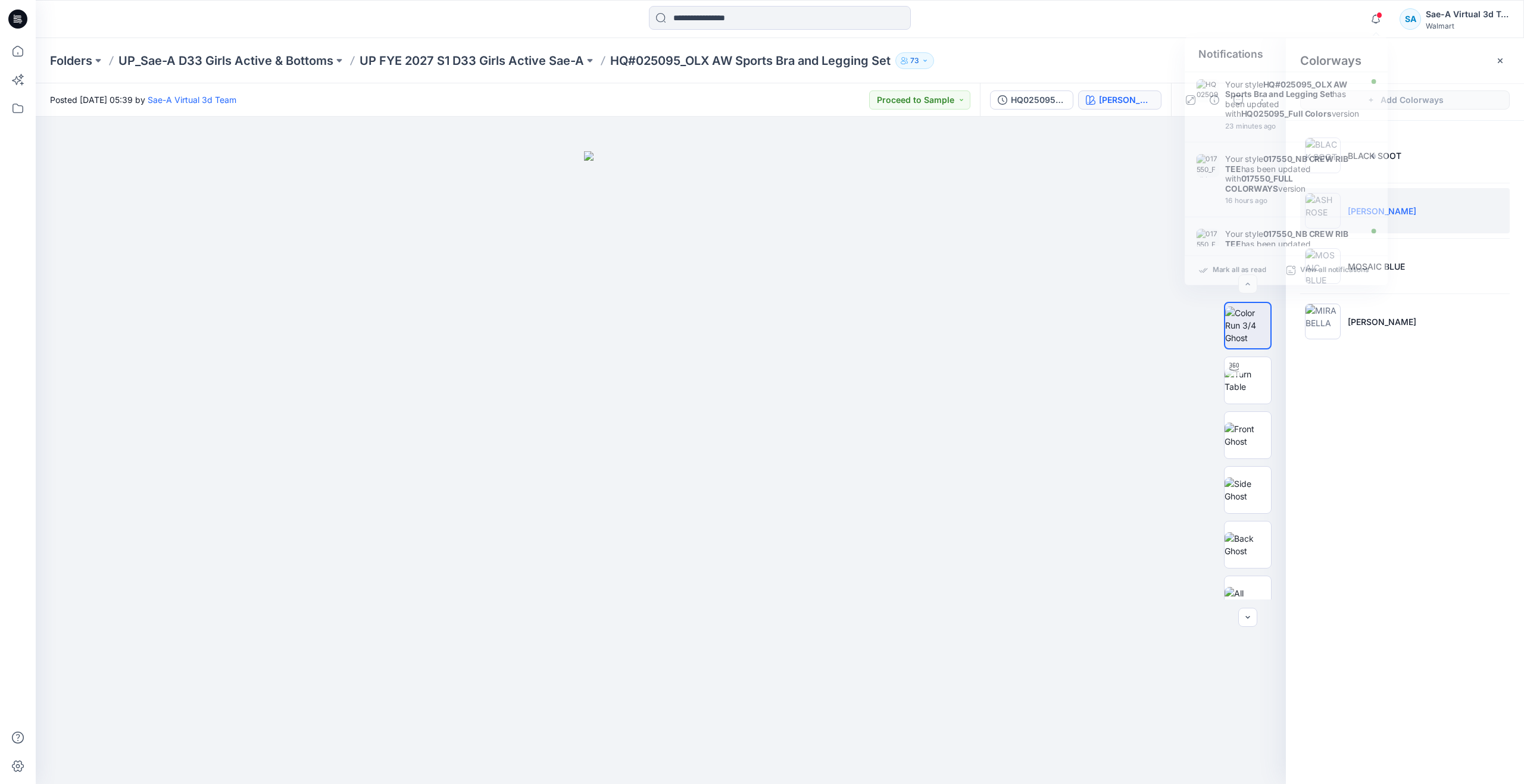
click at [1105, 38] on div "Folders UP_Sae-A D33 Girls Active & Bottoms UP FYE 2027 S1 D33 Girls Active Sae…" at bounding box center [779, 60] width 1488 height 45
click at [1232, 384] on img at bounding box center [1248, 380] width 46 height 25
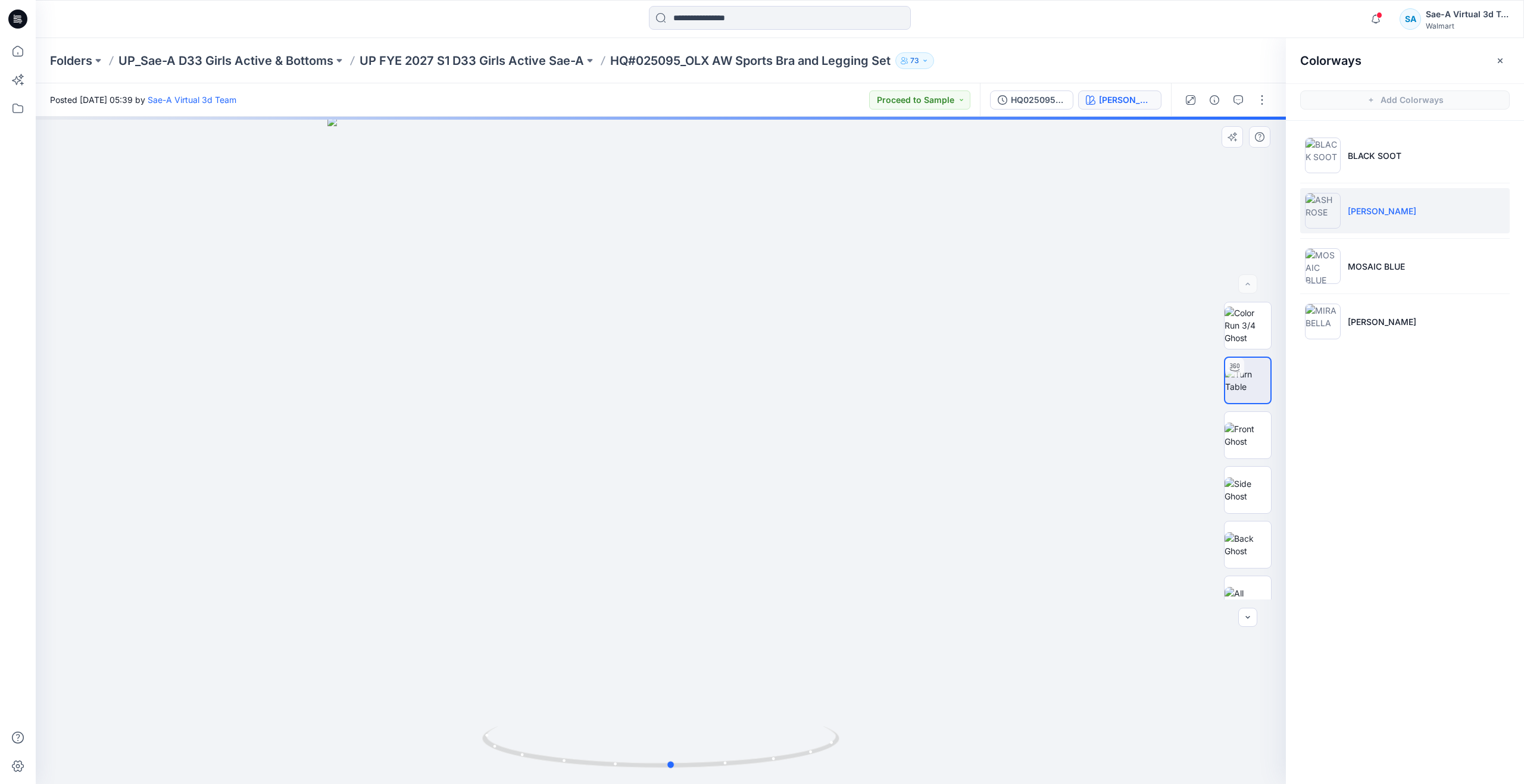
drag, startPoint x: 659, startPoint y: 764, endPoint x: 313, endPoint y: 671, distance: 358.3
click at [313, 671] on div at bounding box center [661, 450] width 1250 height 667
click at [1339, 150] on img at bounding box center [1322, 155] width 36 height 36
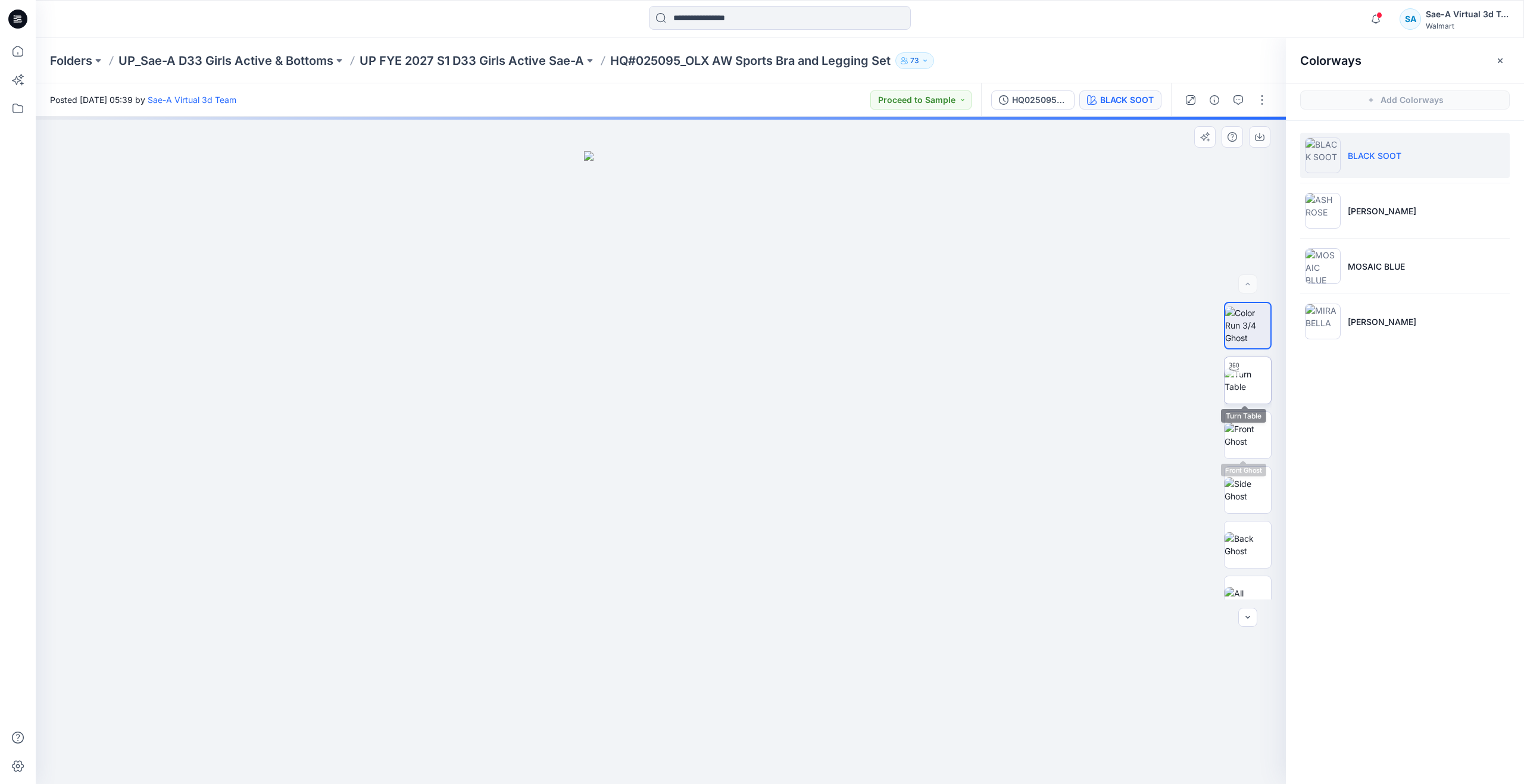
click at [1252, 391] on img at bounding box center [1248, 380] width 46 height 25
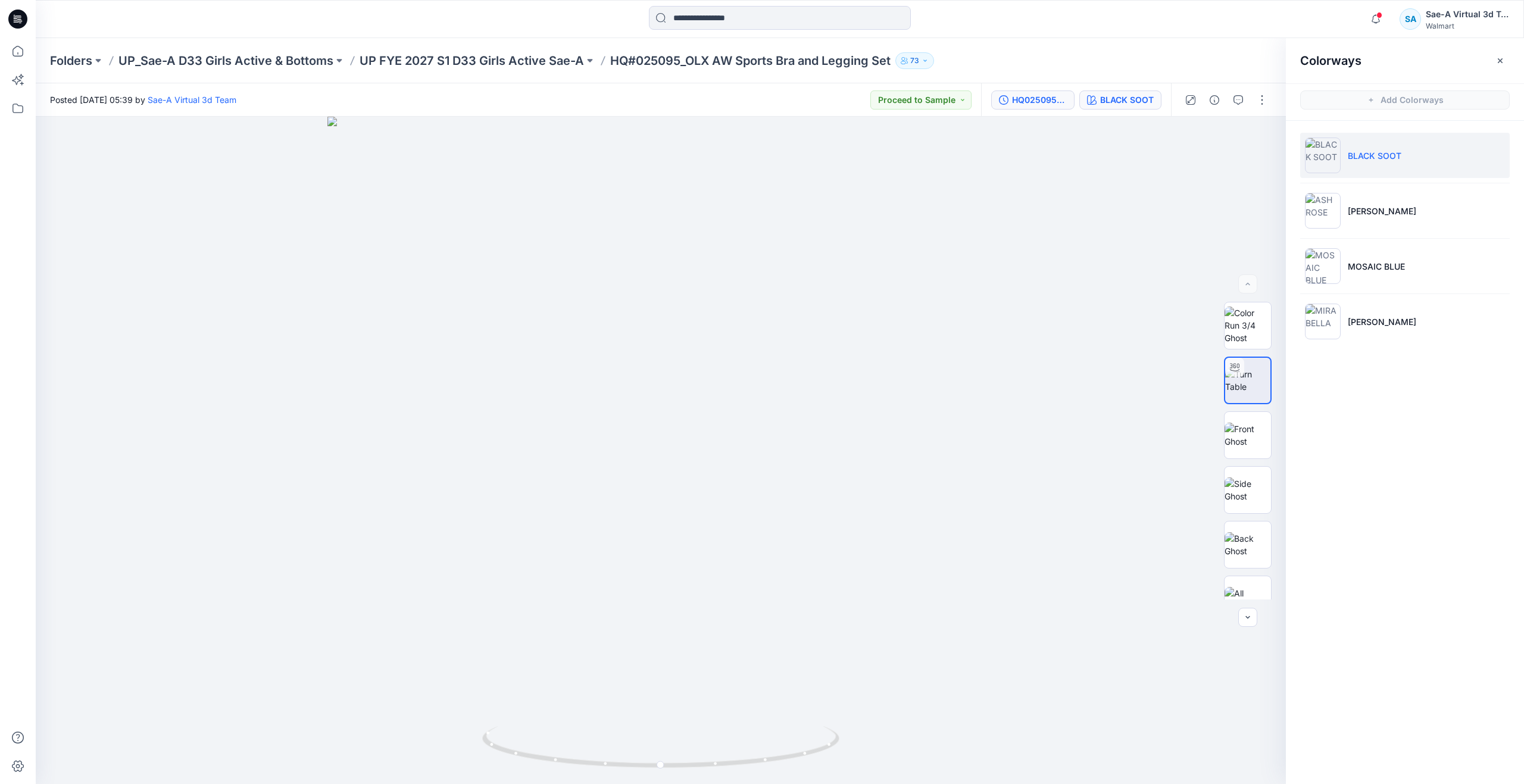
click at [1035, 106] on button "HQ025095_Full Colors" at bounding box center [1033, 99] width 83 height 19
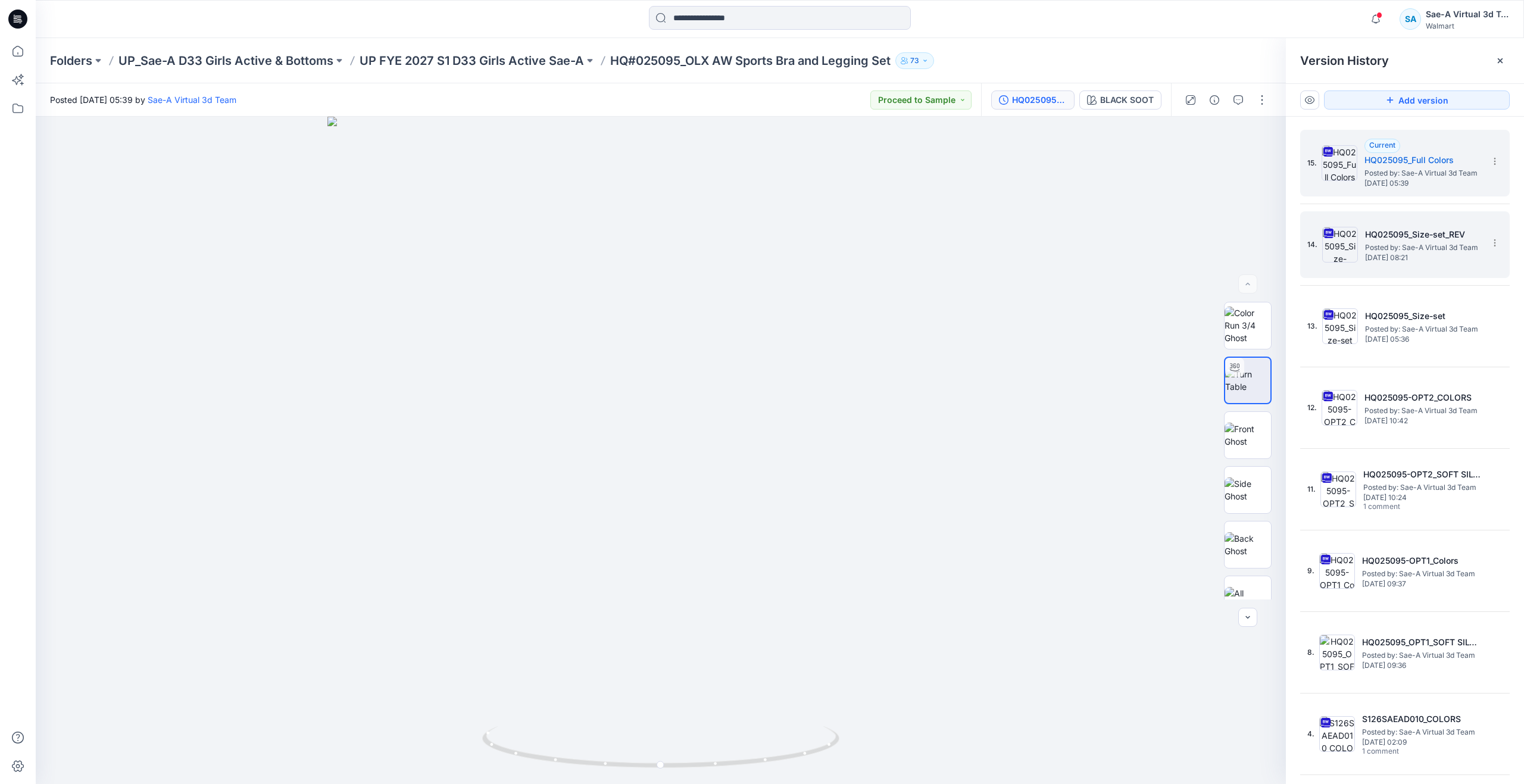
click at [1353, 246] on img at bounding box center [1340, 244] width 36 height 36
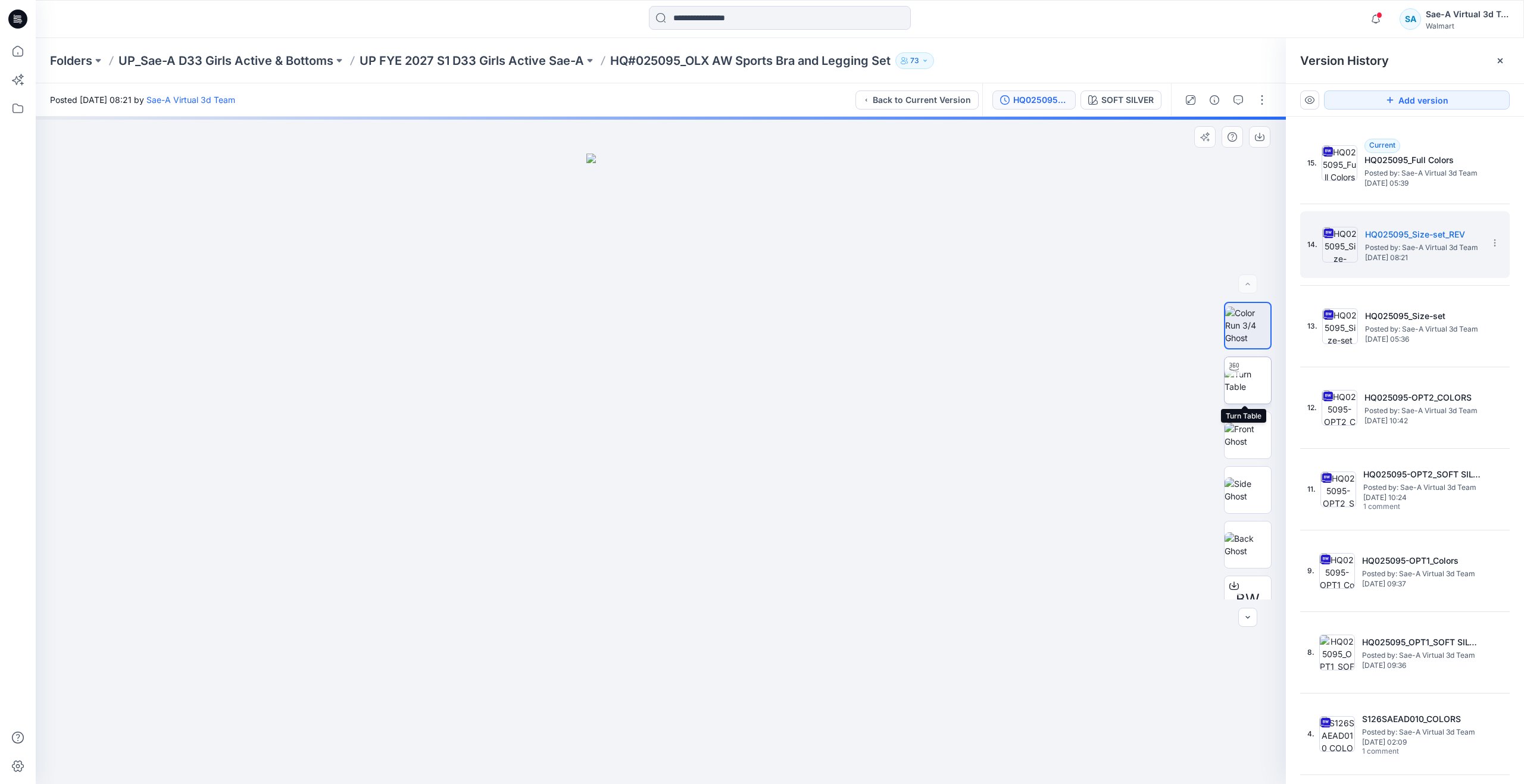
click at [1250, 385] on img at bounding box center [1248, 380] width 46 height 25
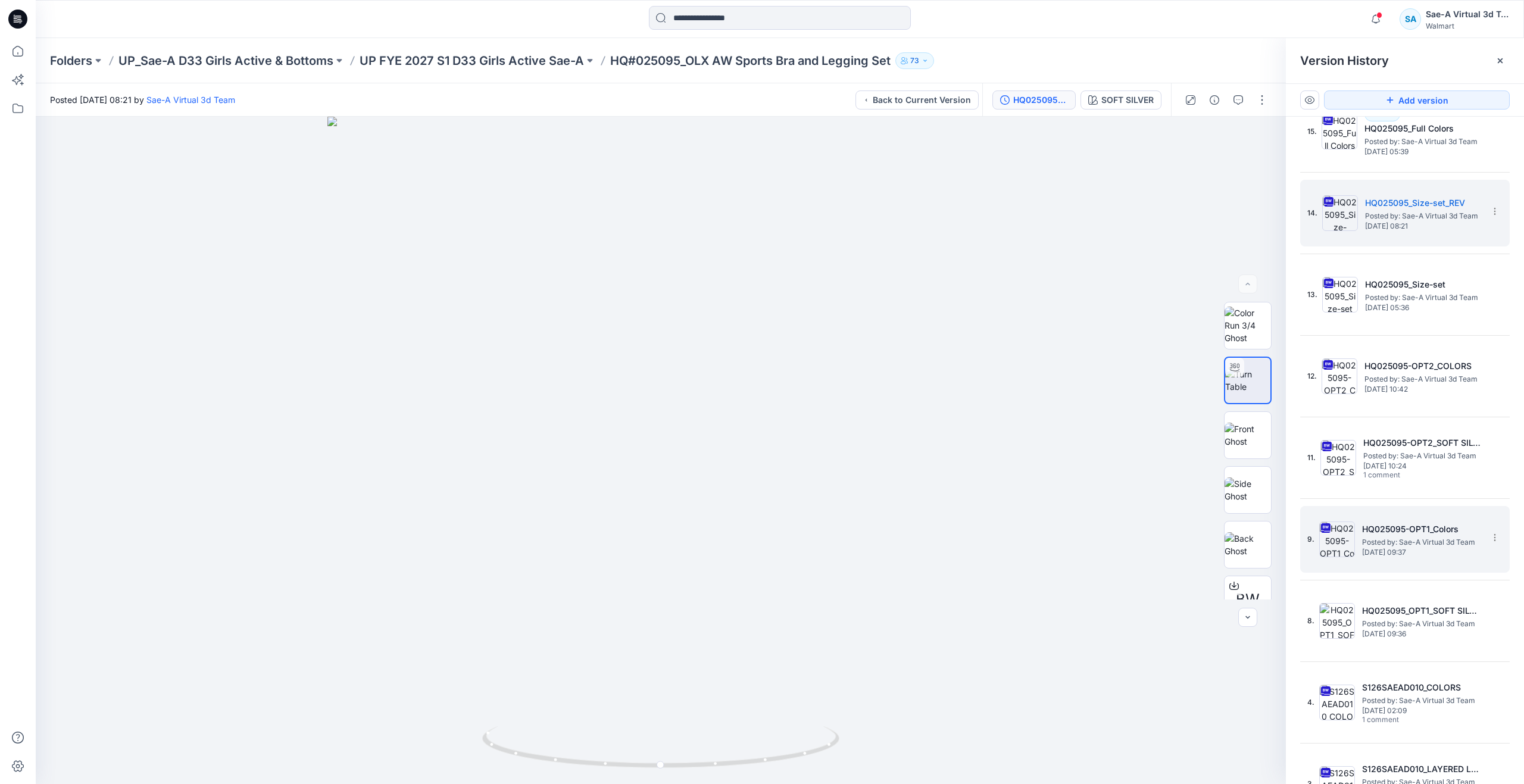
scroll to position [61, 0]
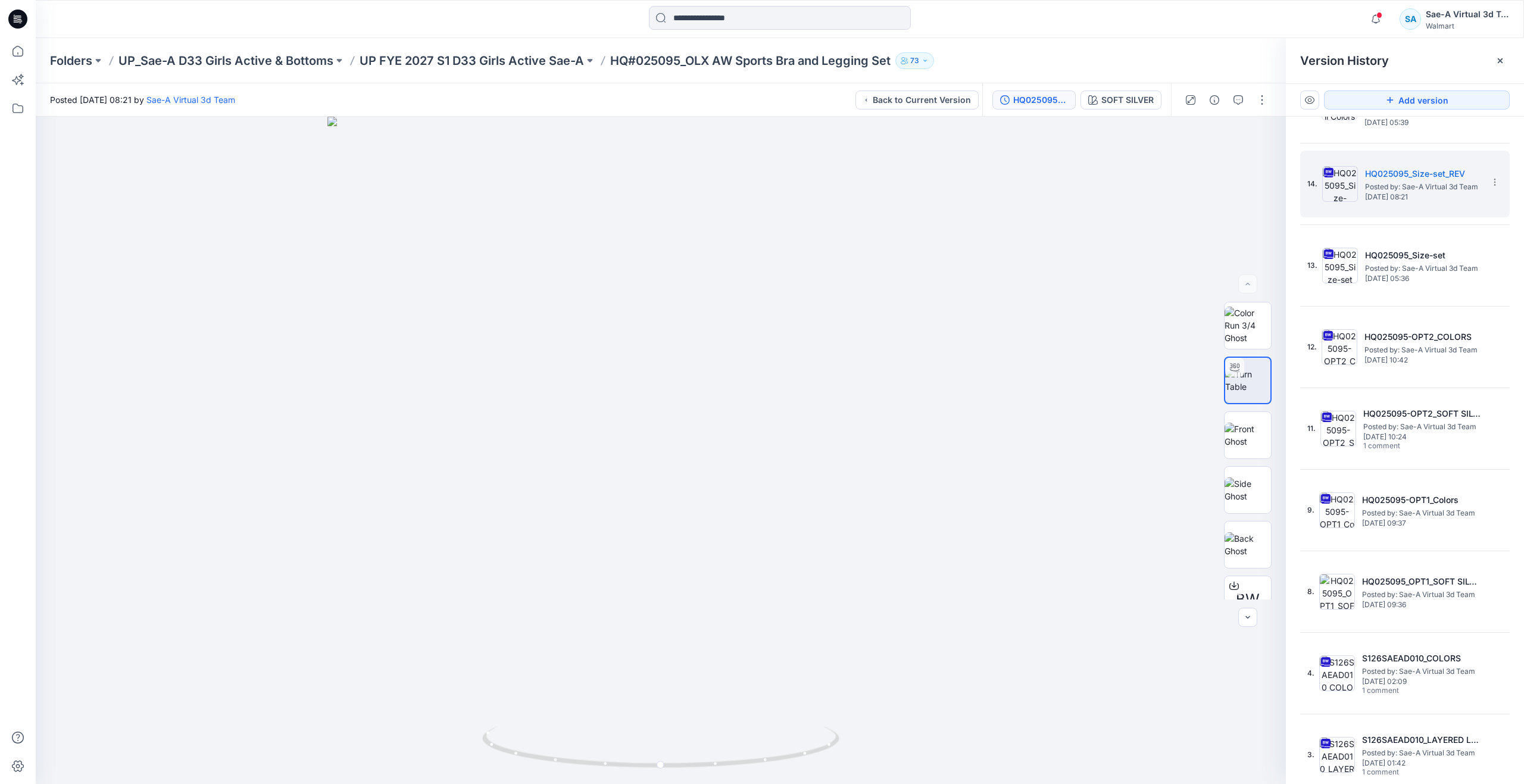
click at [13, 13] on icon at bounding box center [17, 19] width 19 height 19
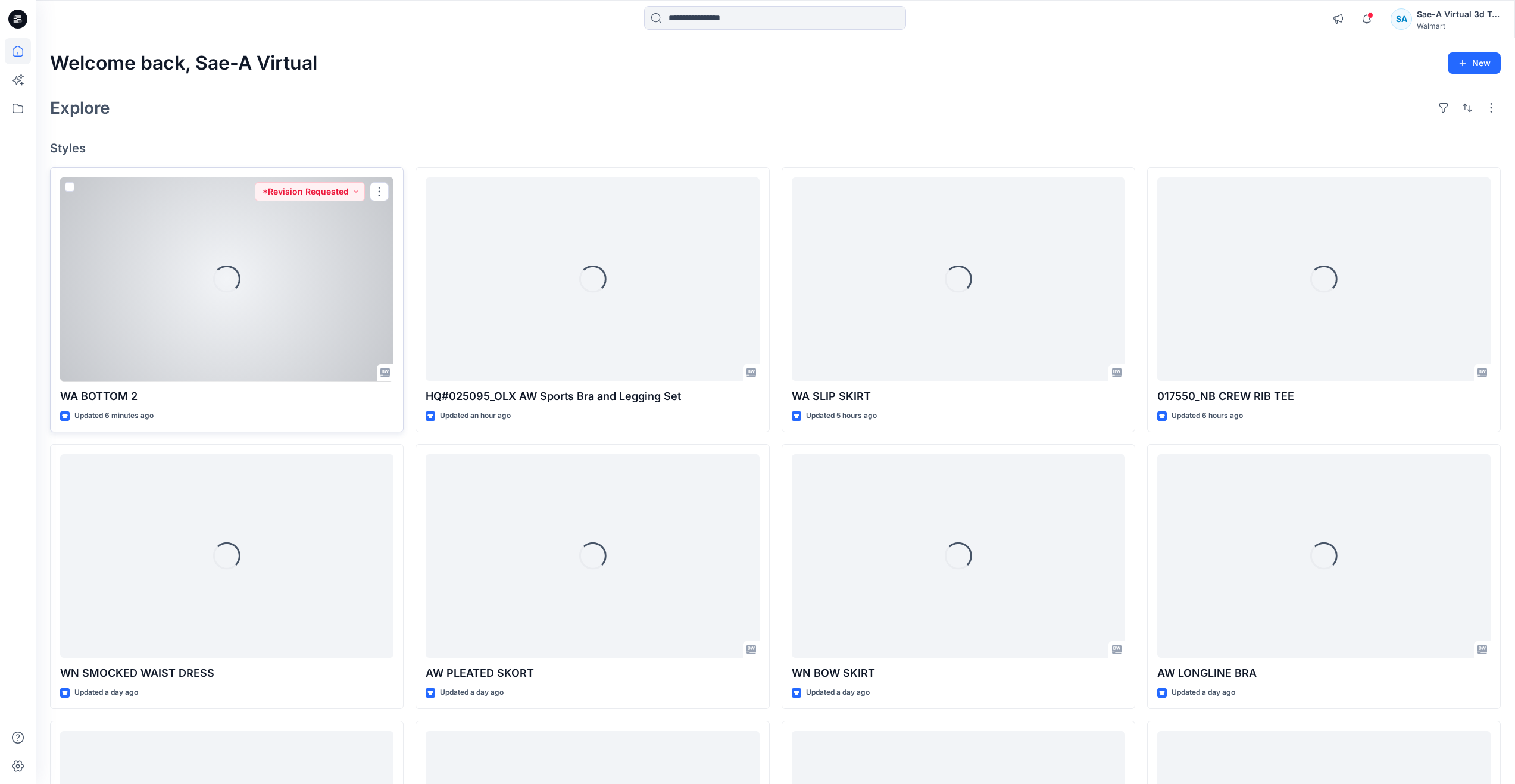
click at [302, 212] on div "Loading..." at bounding box center [227, 280] width 333 height 204
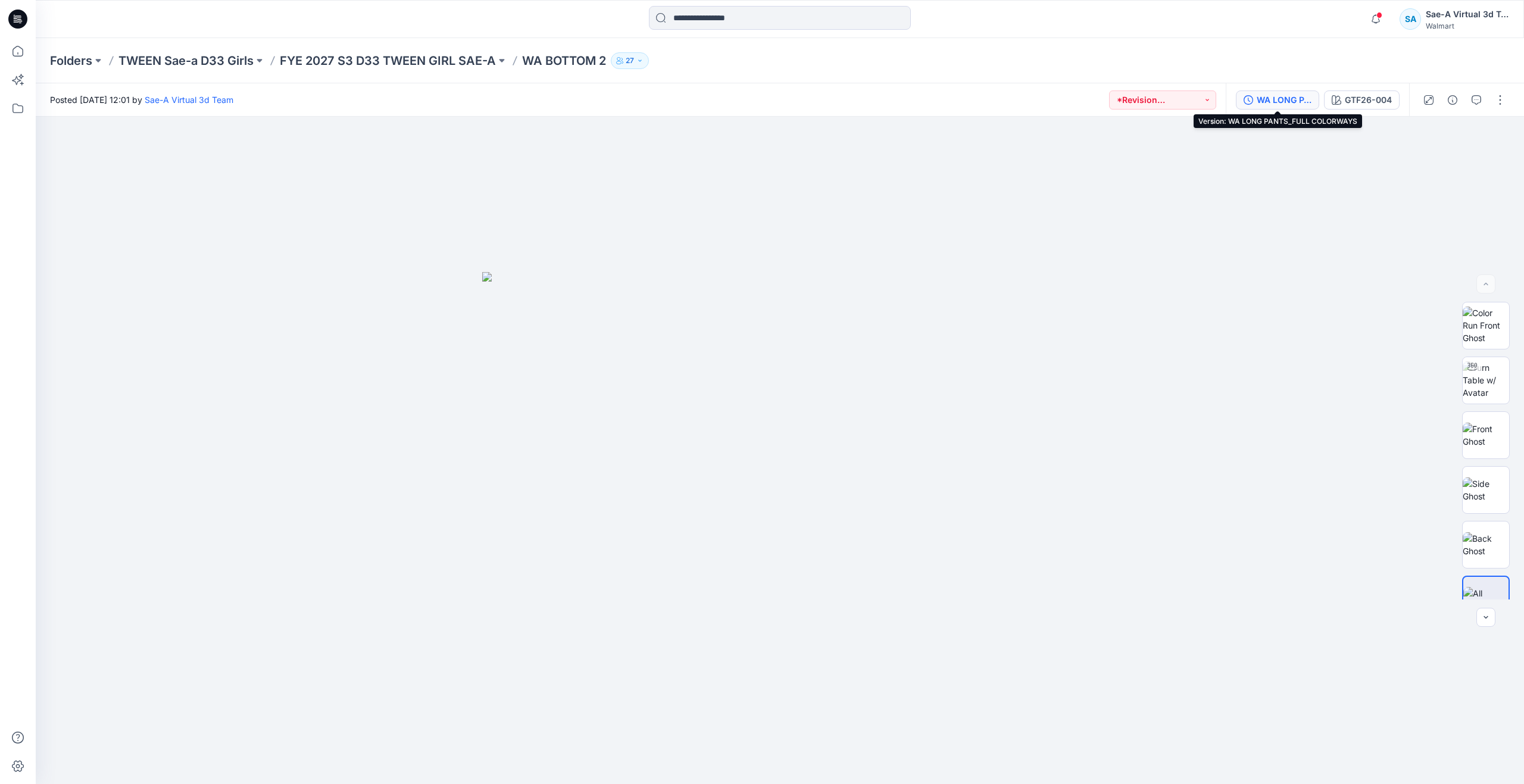
click at [1296, 101] on div "WA LONG PANTS_FULL COLORWAYS" at bounding box center [1284, 100] width 55 height 13
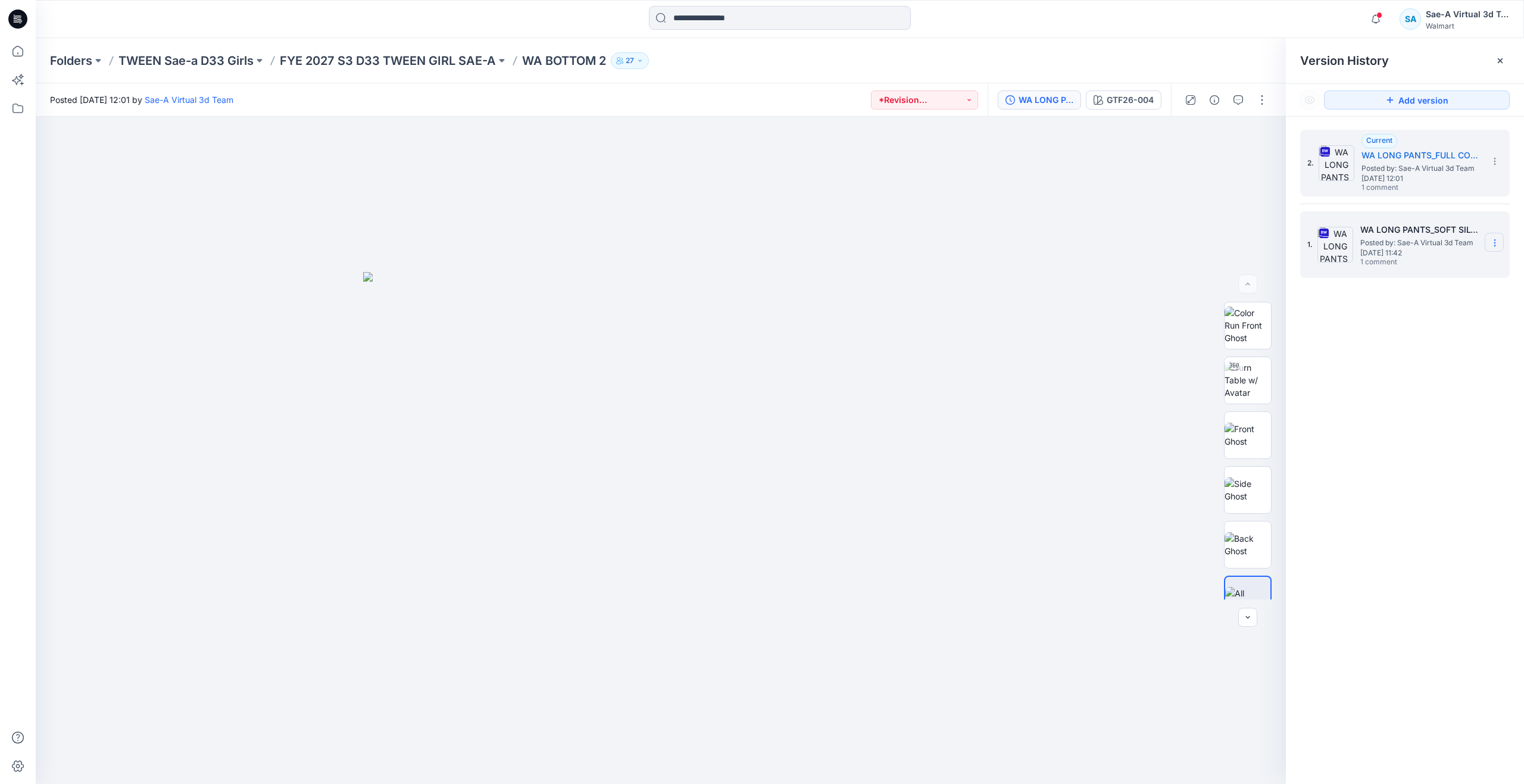
click at [1500, 241] on section at bounding box center [1494, 242] width 19 height 19
click at [1324, 308] on div "2. Current WA LONG PANTS_FULL COLORWAYS Posted by: Sae-A Virtual 3d Team [DATE]…" at bounding box center [1405, 459] width 238 height 684
click at [1405, 376] on div "2. Current WA LONG PANTS_FULL COLORWAYS Posted by: Sae-A Virtual 3d Team [DATE]…" at bounding box center [1405, 459] width 238 height 684
click at [1250, 394] on img at bounding box center [1248, 380] width 46 height 38
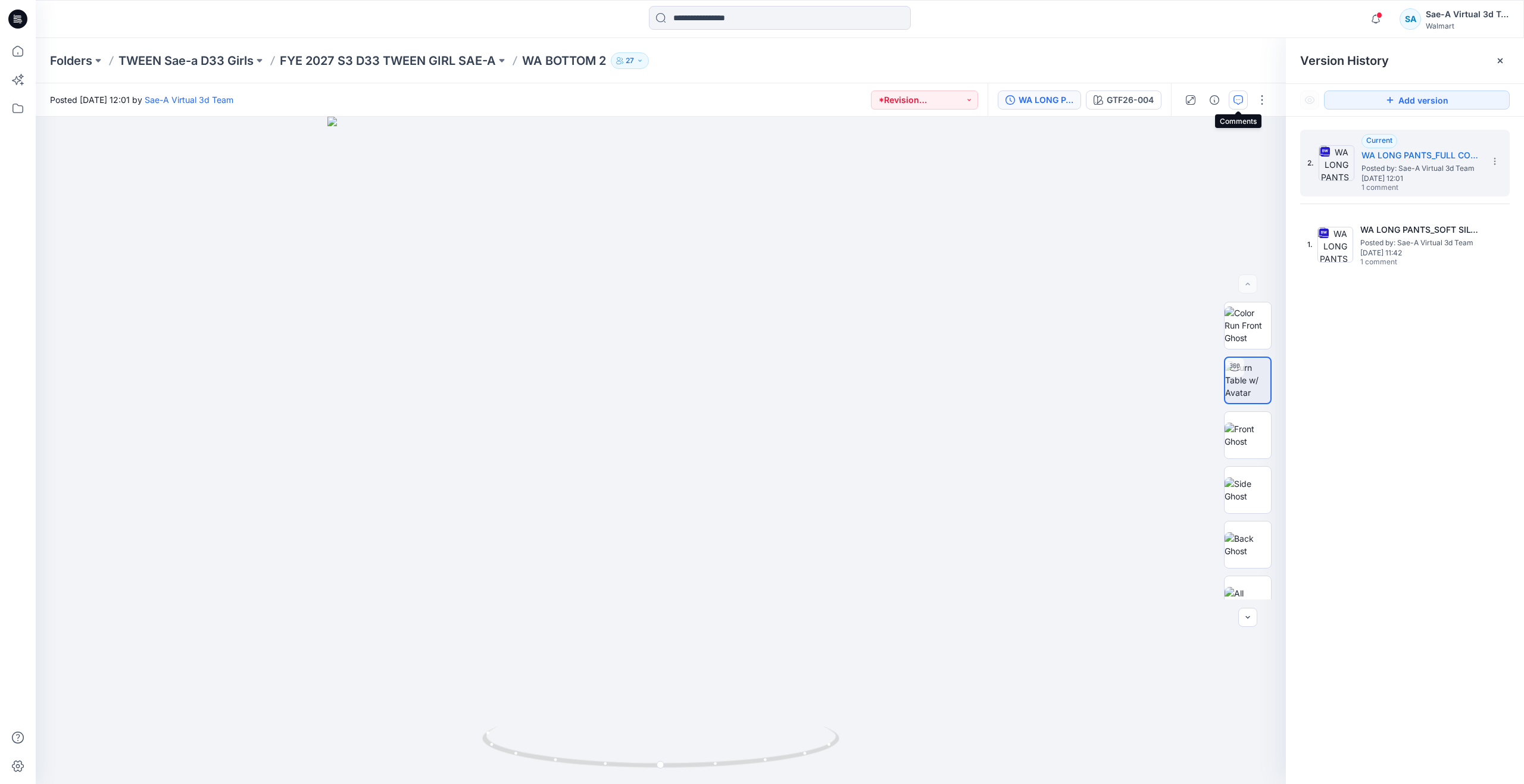
click at [1237, 101] on icon "button" at bounding box center [1239, 100] width 10 height 10
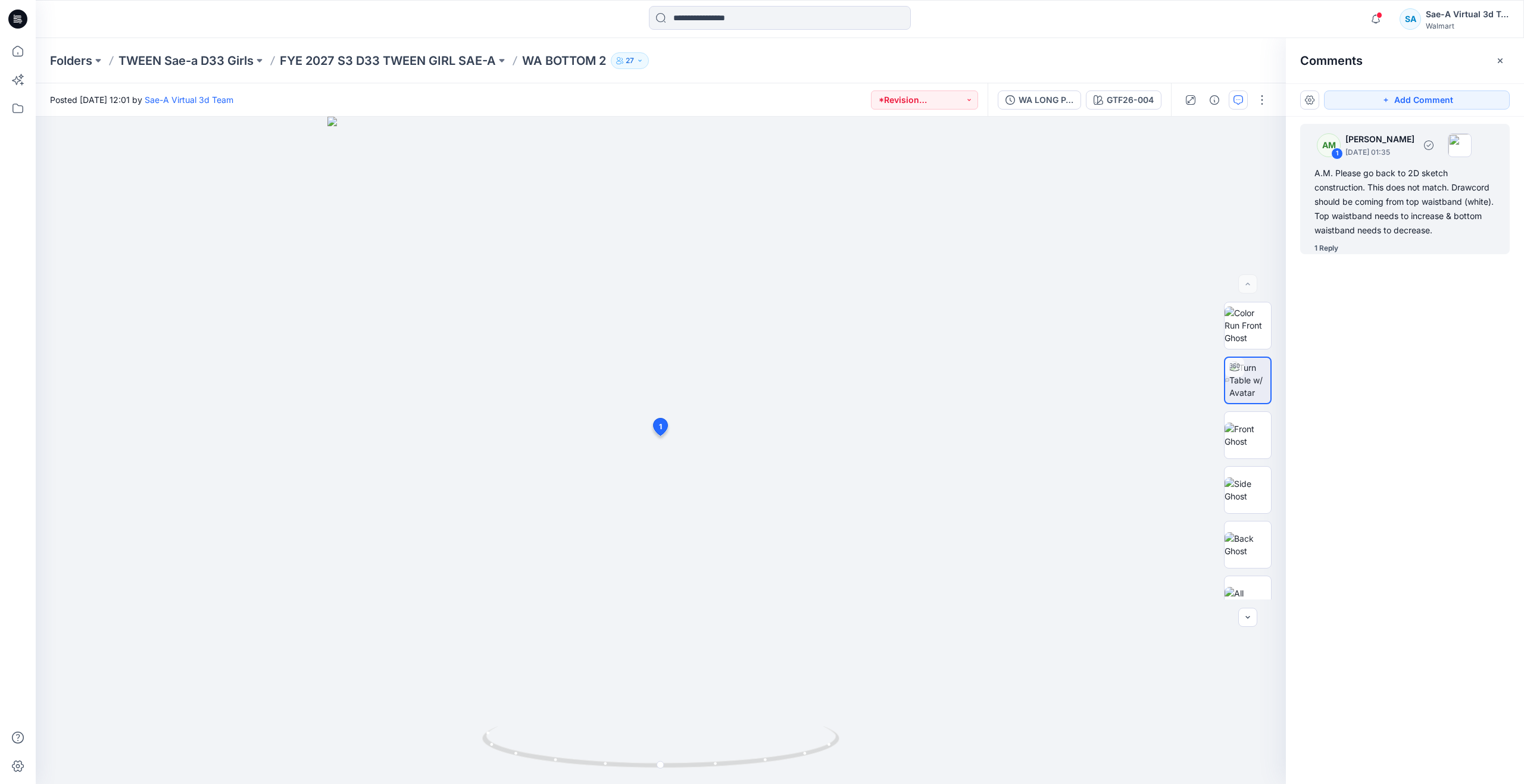
click at [1328, 250] on div "1 Reply" at bounding box center [1327, 248] width 24 height 12
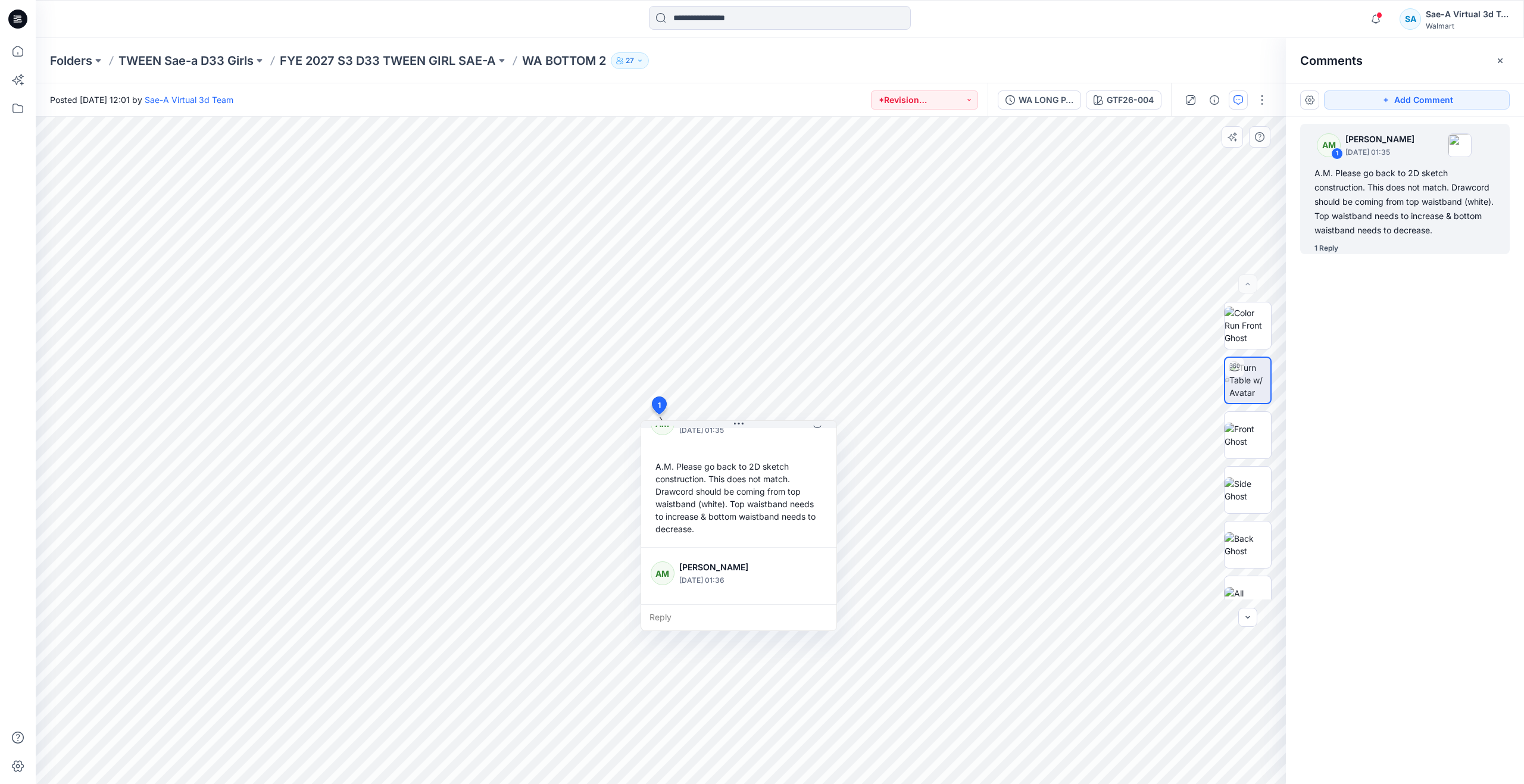
scroll to position [11, 0]
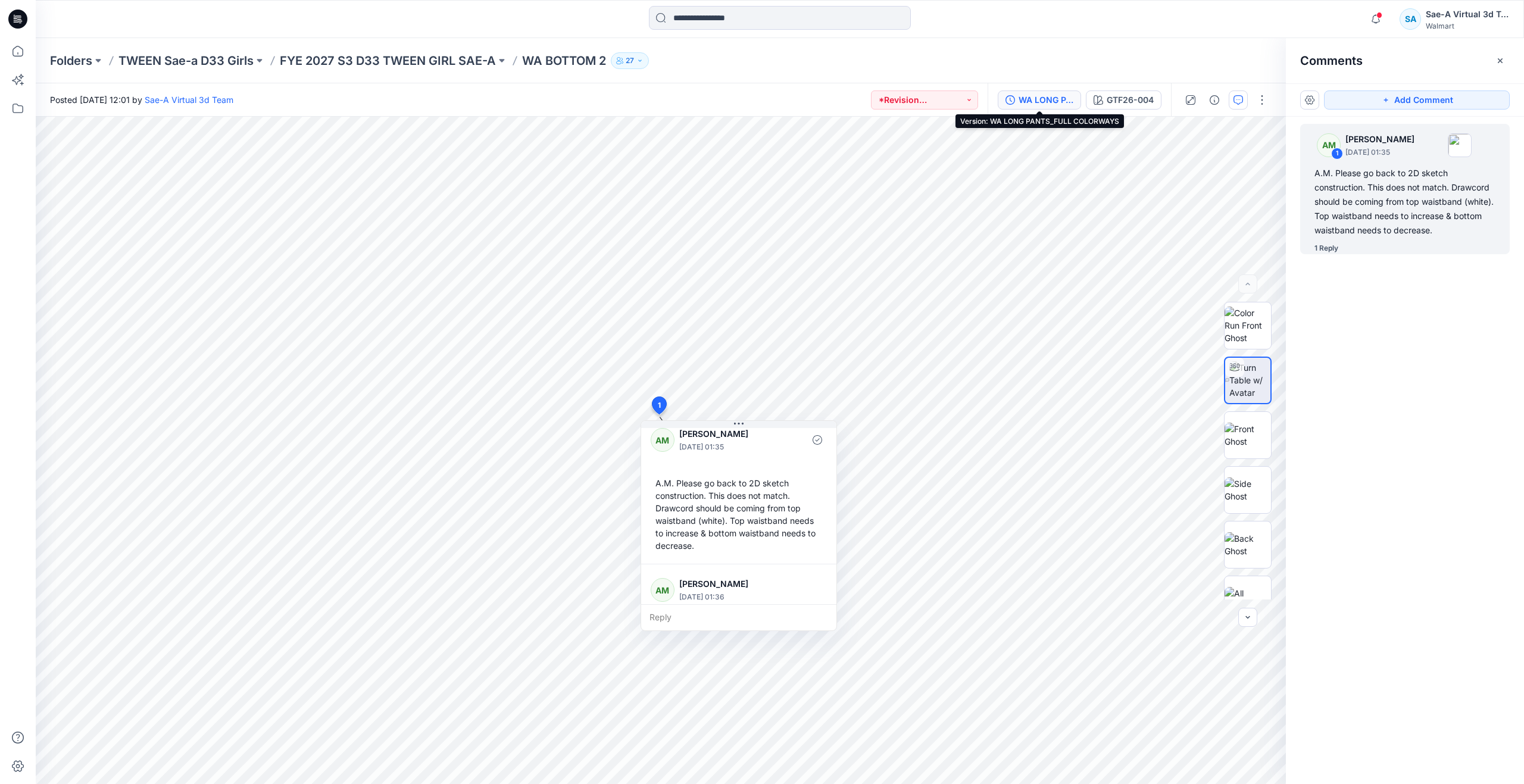
click at [1074, 101] on button "WA LONG PANTS_FULL COLORWAYS" at bounding box center [1039, 99] width 83 height 19
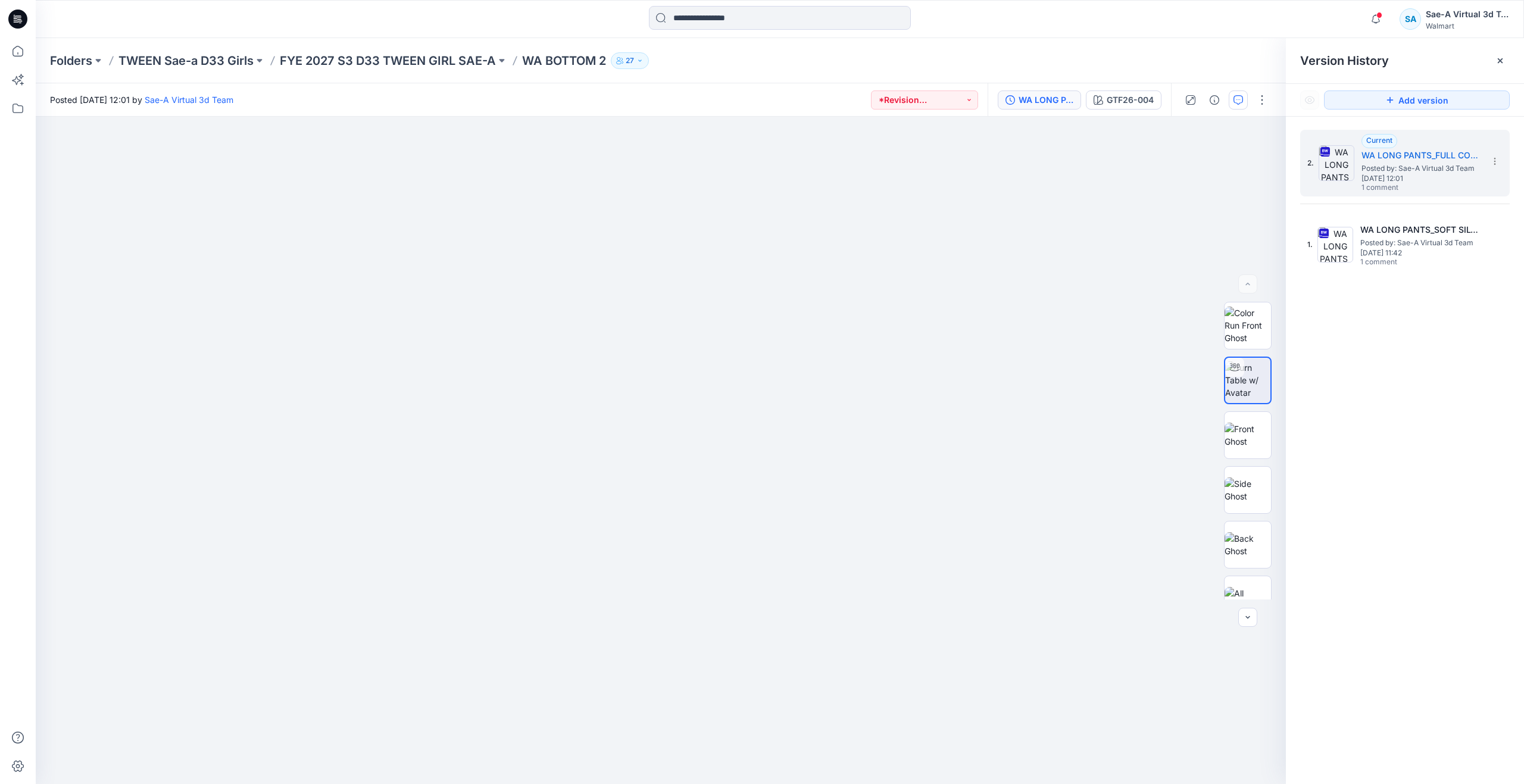
click at [1244, 94] on button "button" at bounding box center [1238, 99] width 19 height 19
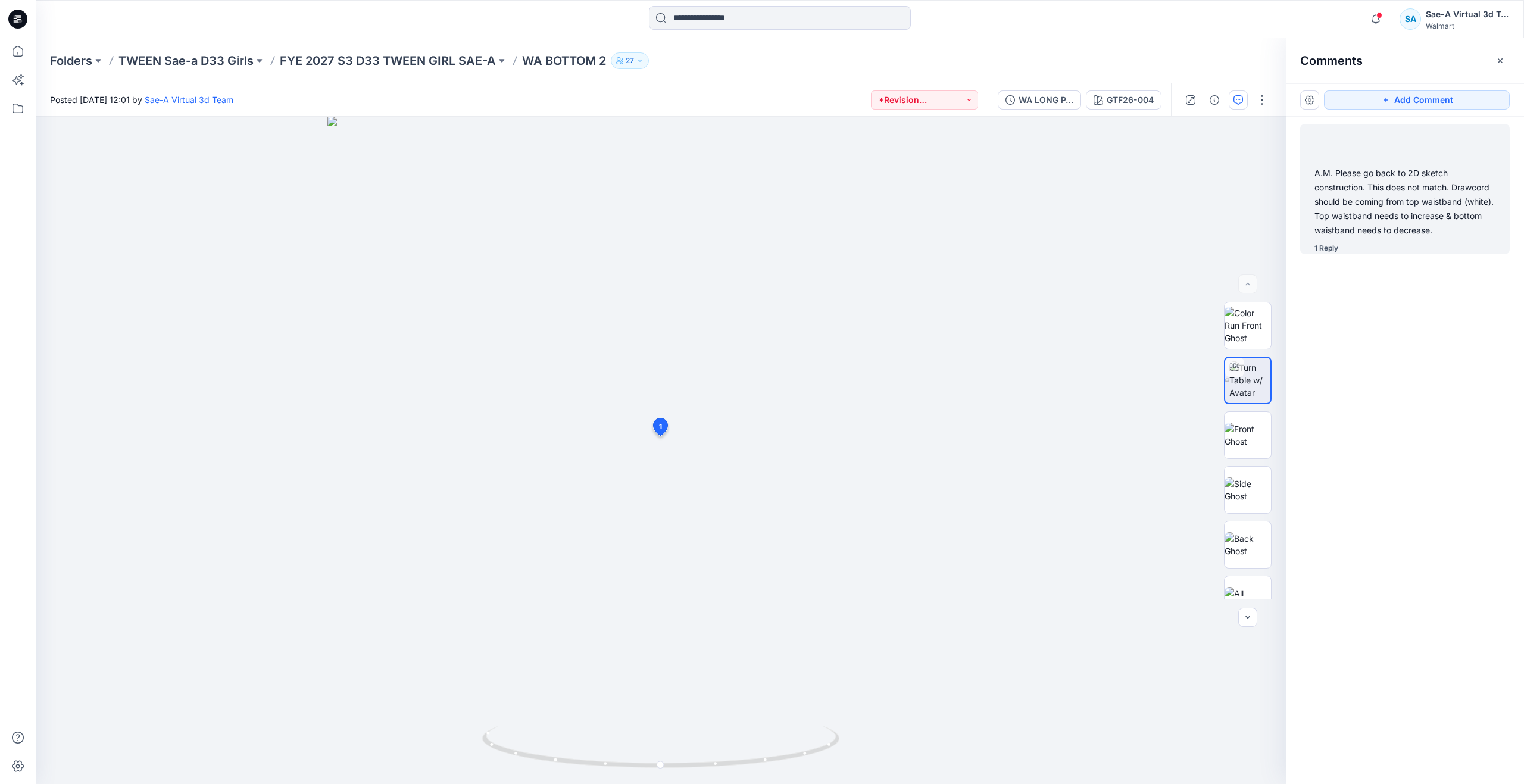
click at [1403, 188] on div "A.M. Please go back to 2D sketch construction. This does not match. Drawcord sh…" at bounding box center [1405, 201] width 181 height 71
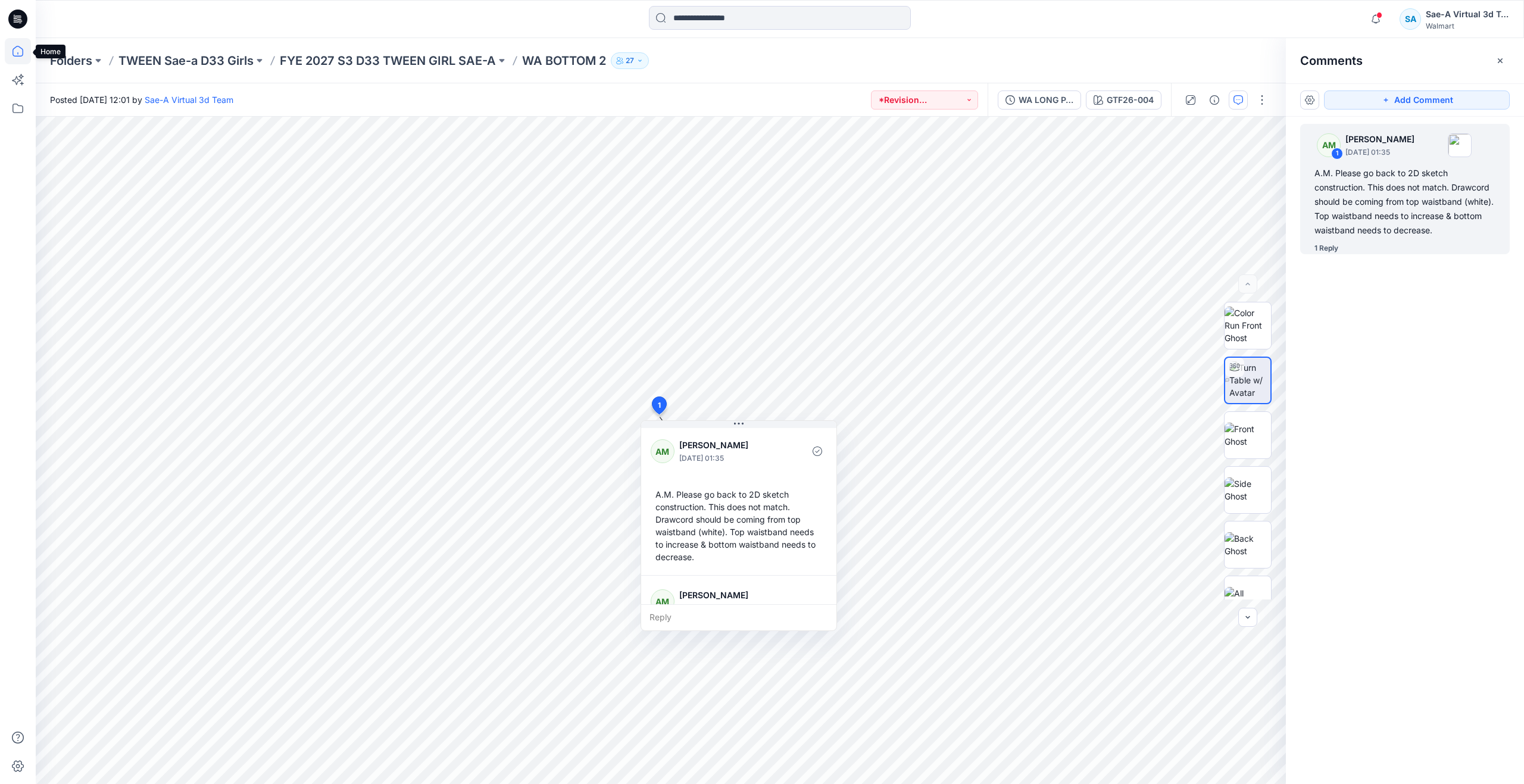
click at [19, 55] on icon at bounding box center [17, 50] width 26 height 26
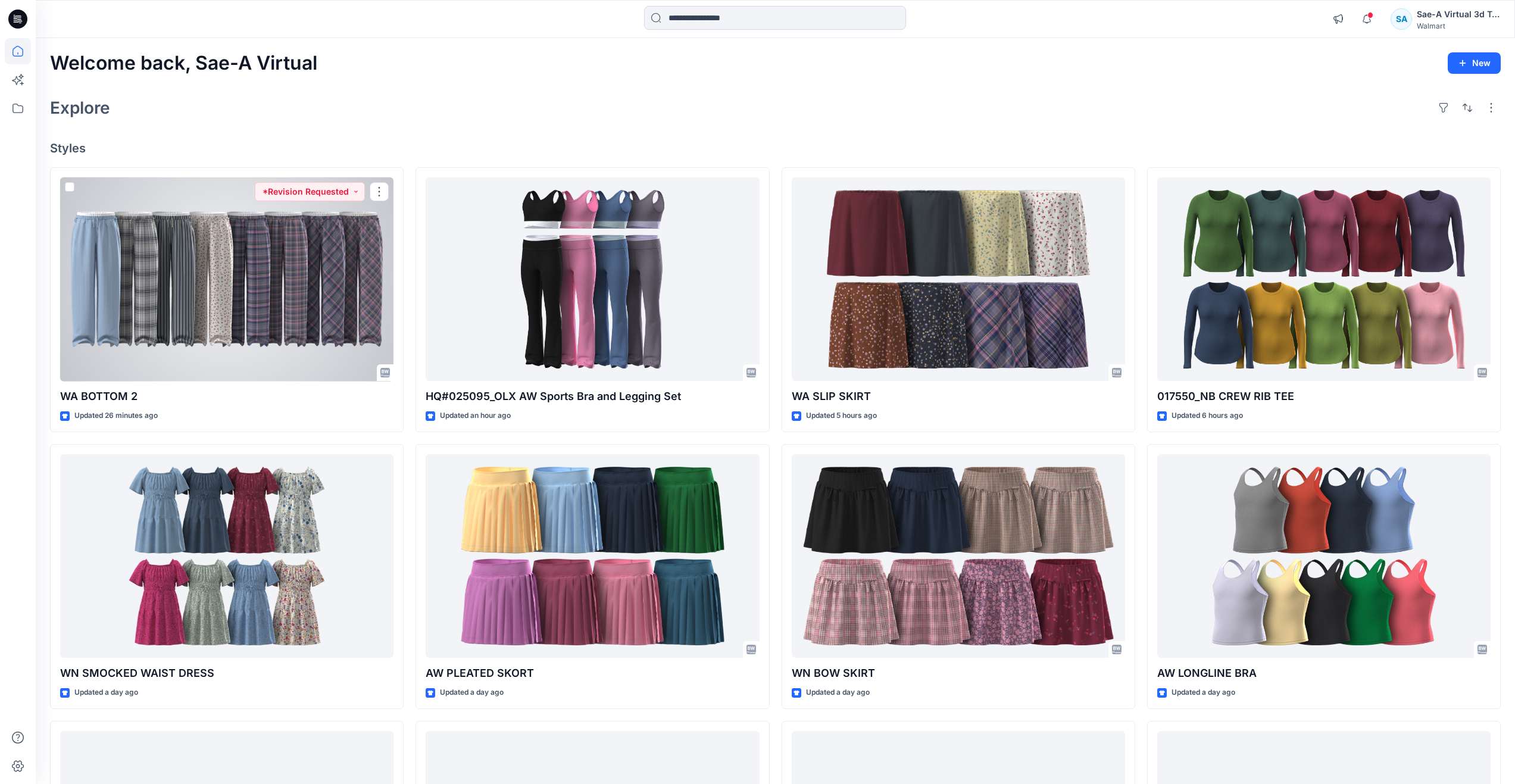
click at [240, 236] on div at bounding box center [227, 280] width 333 height 204
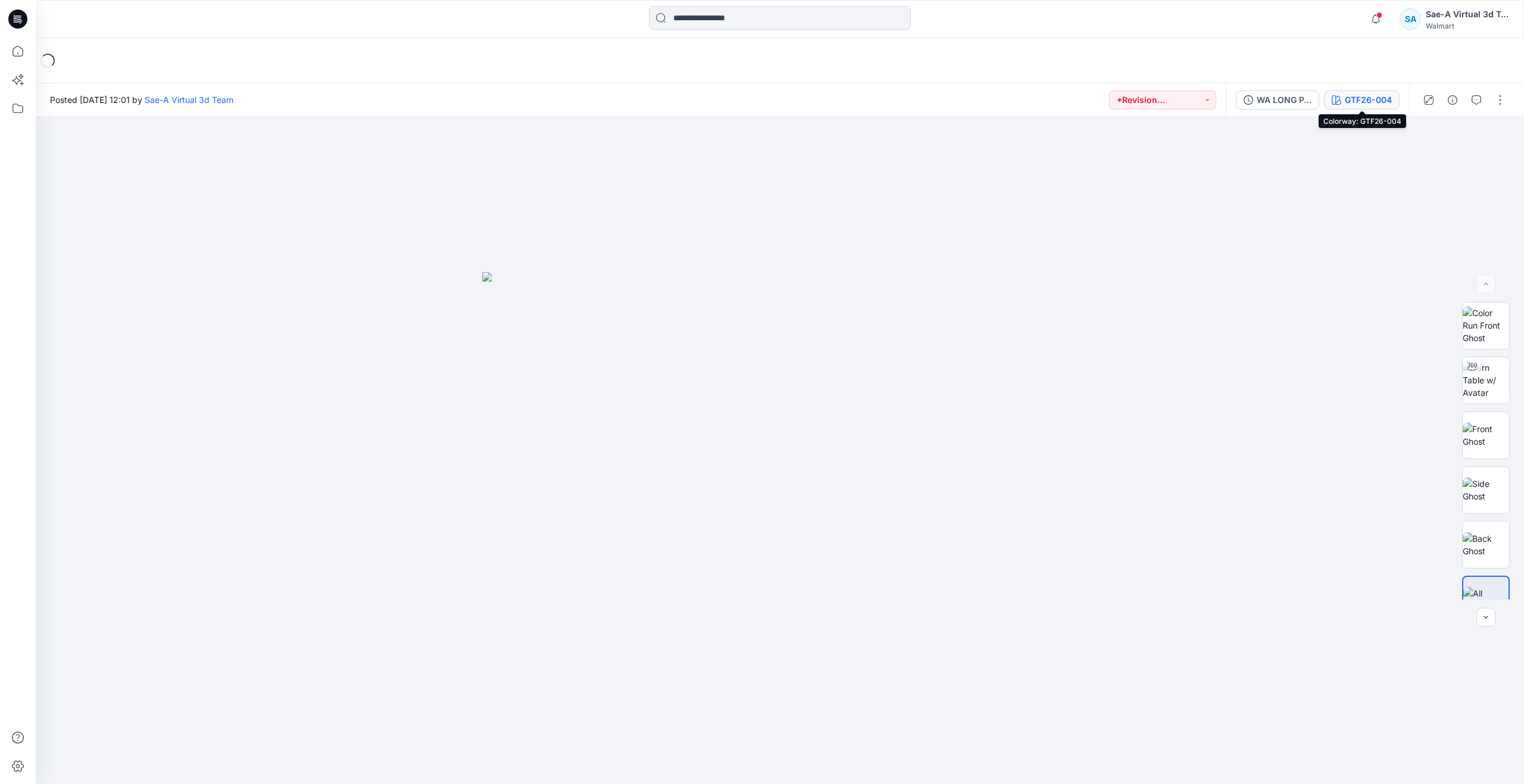
click at [1337, 103] on icon "button" at bounding box center [1336, 100] width 10 height 10
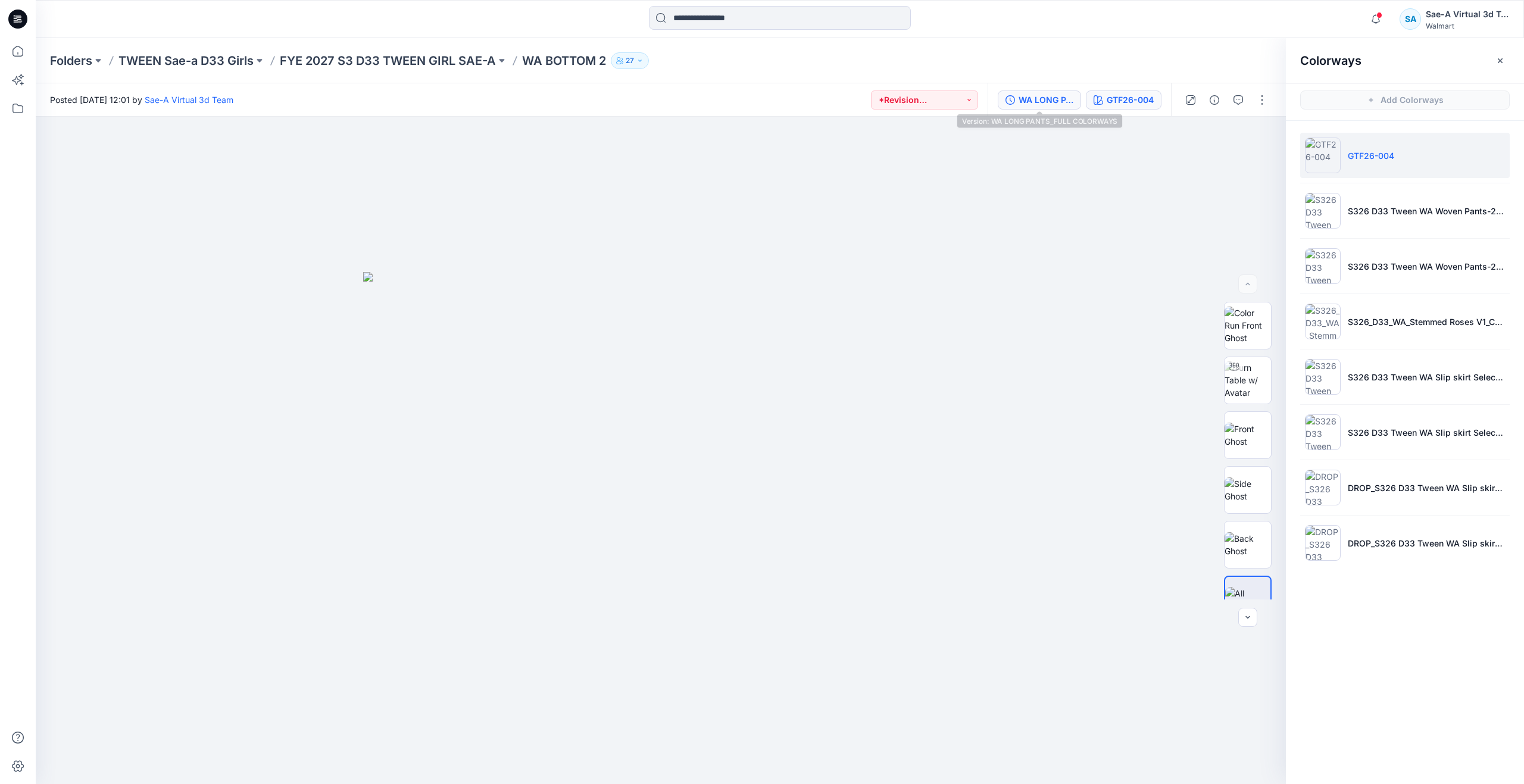
click at [1062, 109] on button "WA LONG PANTS_FULL COLORWAYS" at bounding box center [1039, 99] width 83 height 19
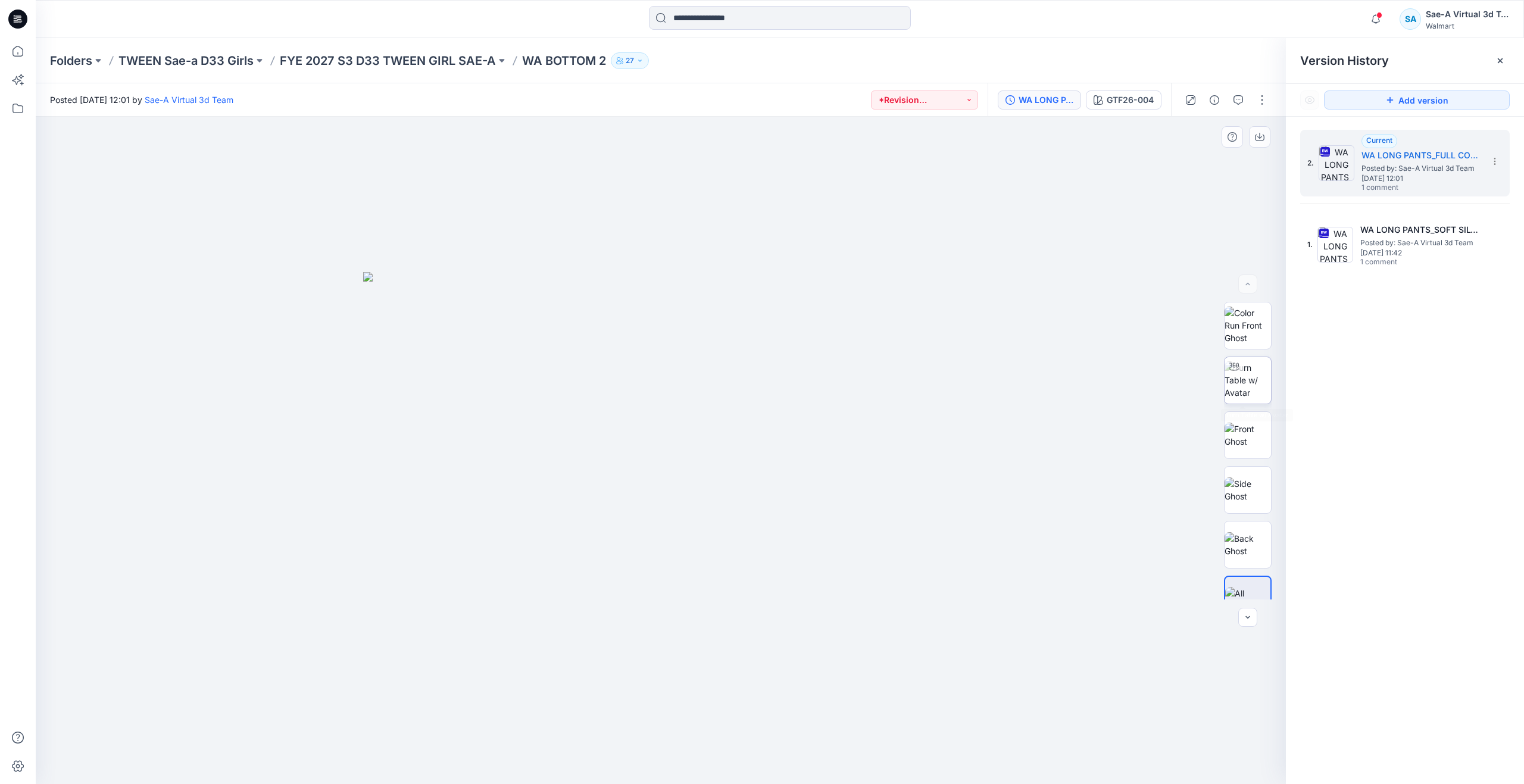
click at [1255, 386] on img at bounding box center [1248, 380] width 46 height 38
click at [1239, 102] on icon "button" at bounding box center [1239, 100] width 10 height 10
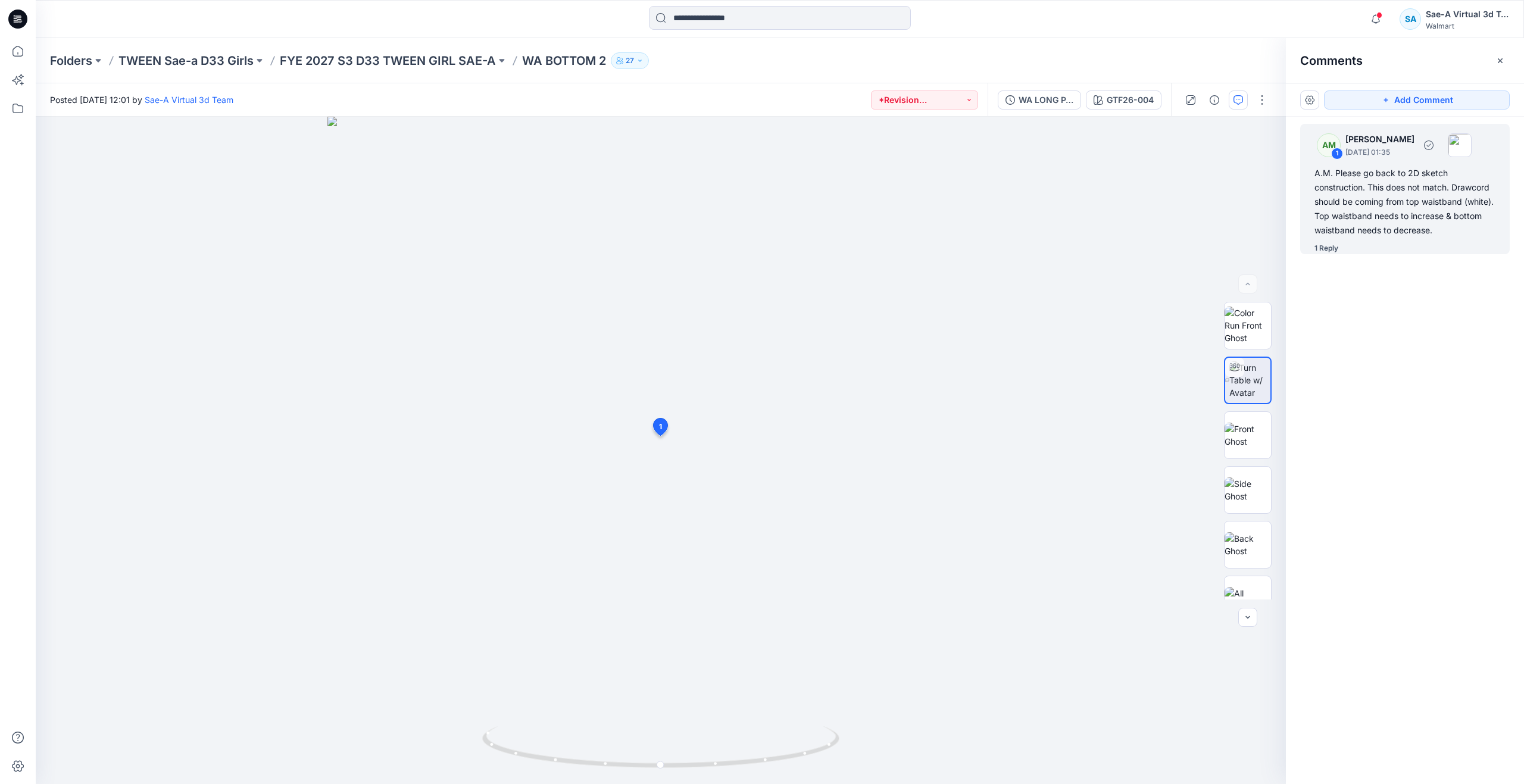
click at [1322, 244] on div "1 Reply" at bounding box center [1327, 248] width 24 height 12
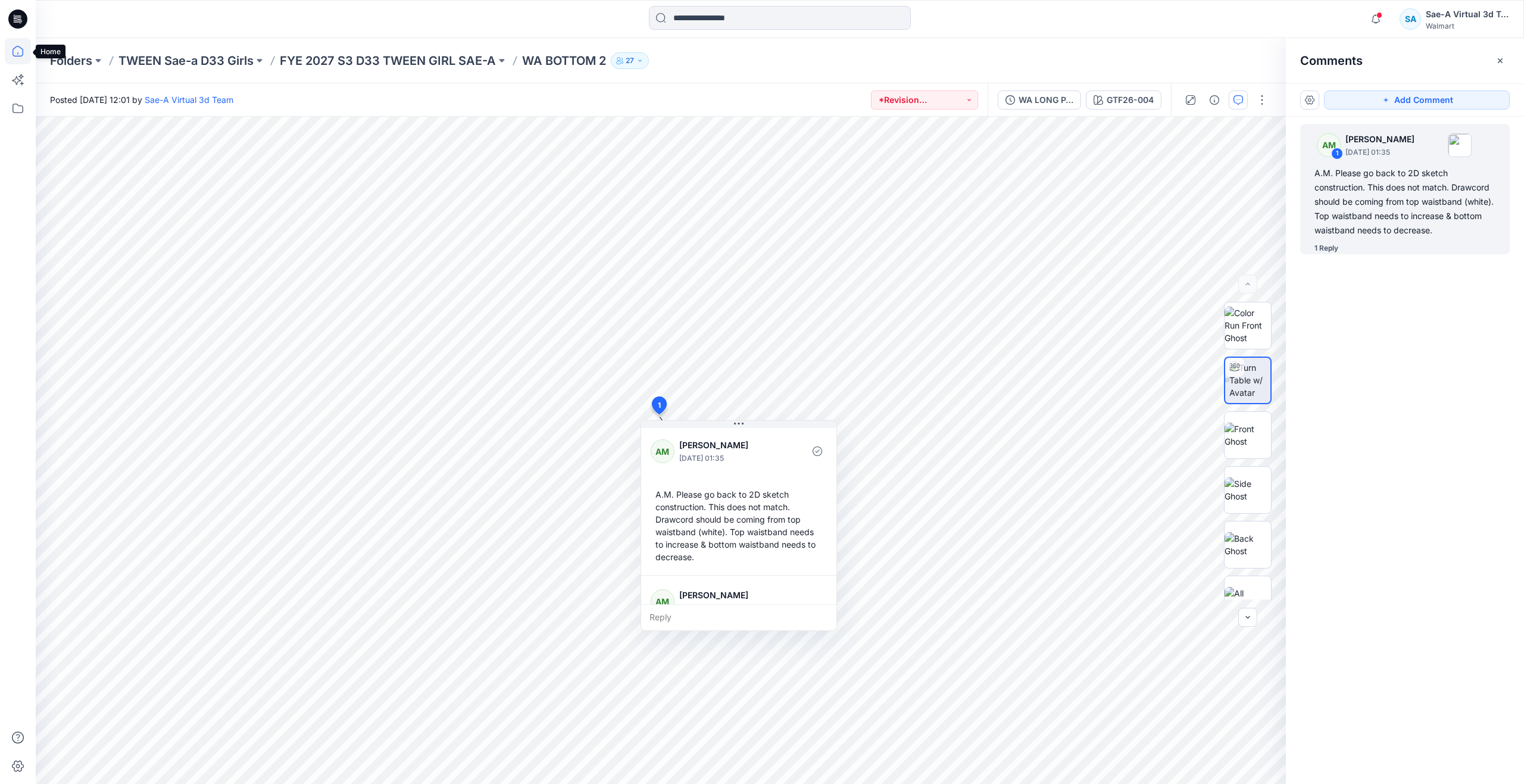
click at [30, 54] on icon at bounding box center [17, 50] width 26 height 26
